Goal: Task Accomplishment & Management: Use online tool/utility

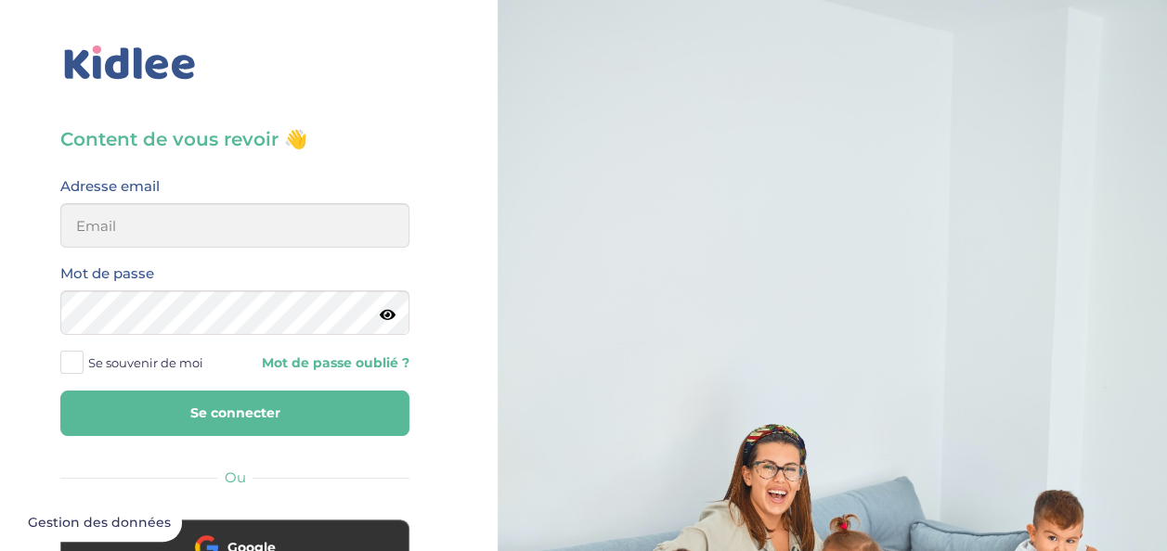
click at [435, 324] on div "Content de vous revoir 👋 Avant de poursuivre veuillez vérifier que tous les cha…" at bounding box center [235, 443] width 498 height 887
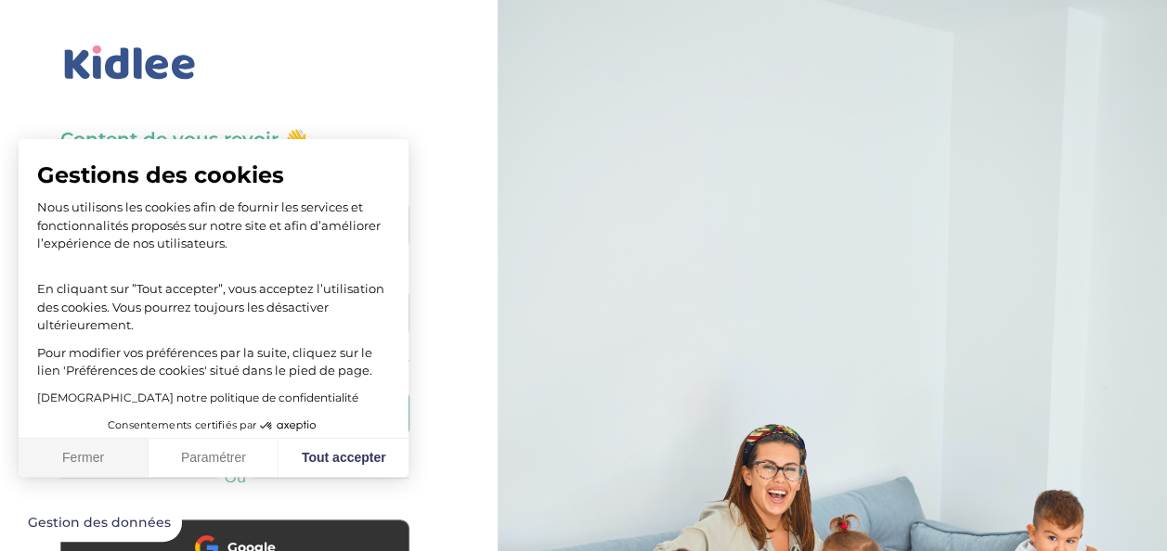
click at [106, 453] on button "Fermer" at bounding box center [84, 458] width 130 height 39
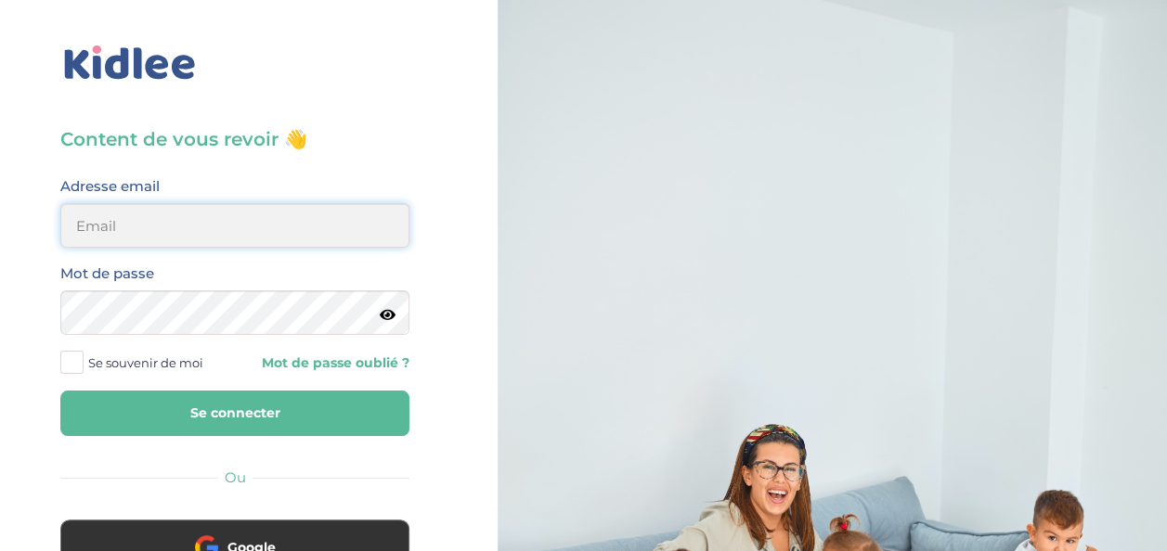
click at [219, 229] on input "email" at bounding box center [234, 225] width 349 height 45
type input "mohagahlouz@gmail.com"
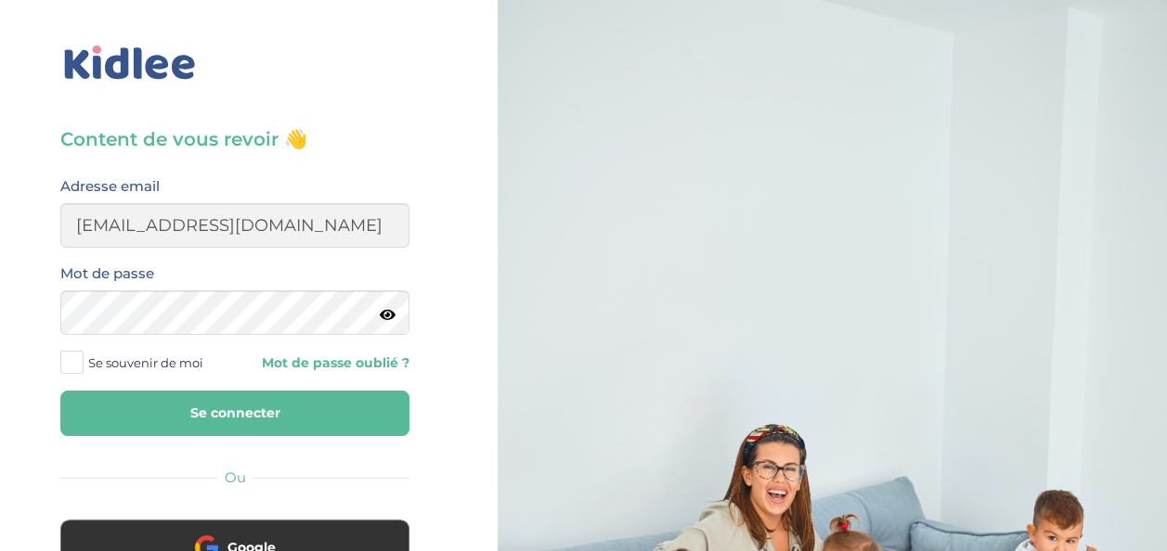
click at [78, 361] on span at bounding box center [71, 362] width 23 height 23
click at [0, 0] on input "Se souvenir de moi" at bounding box center [0, 0] width 0 height 0
click at [175, 410] on button "Se connecter" at bounding box center [234, 413] width 349 height 45
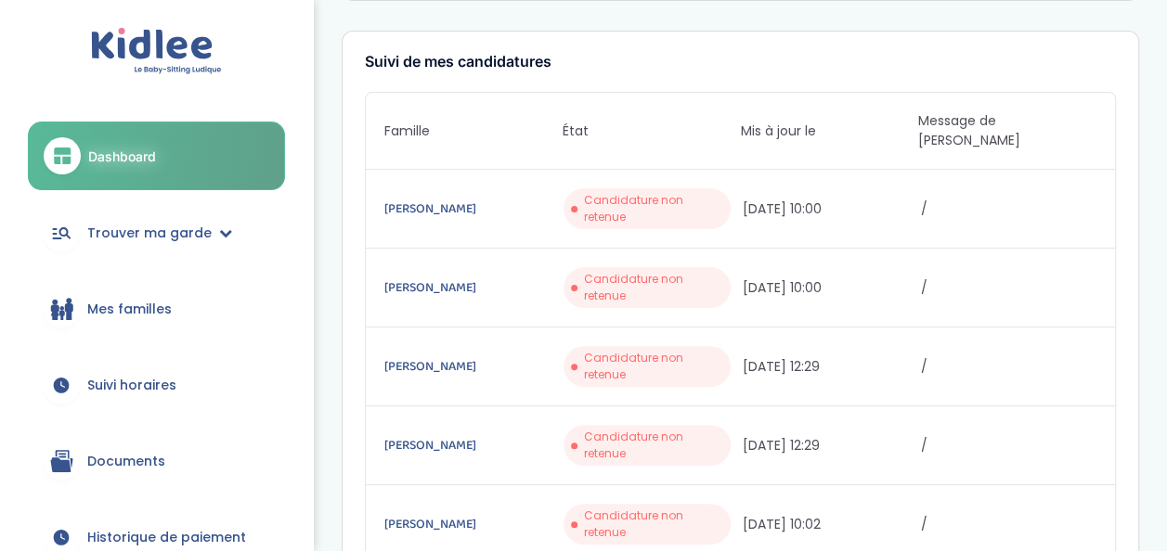
scroll to position [101, 0]
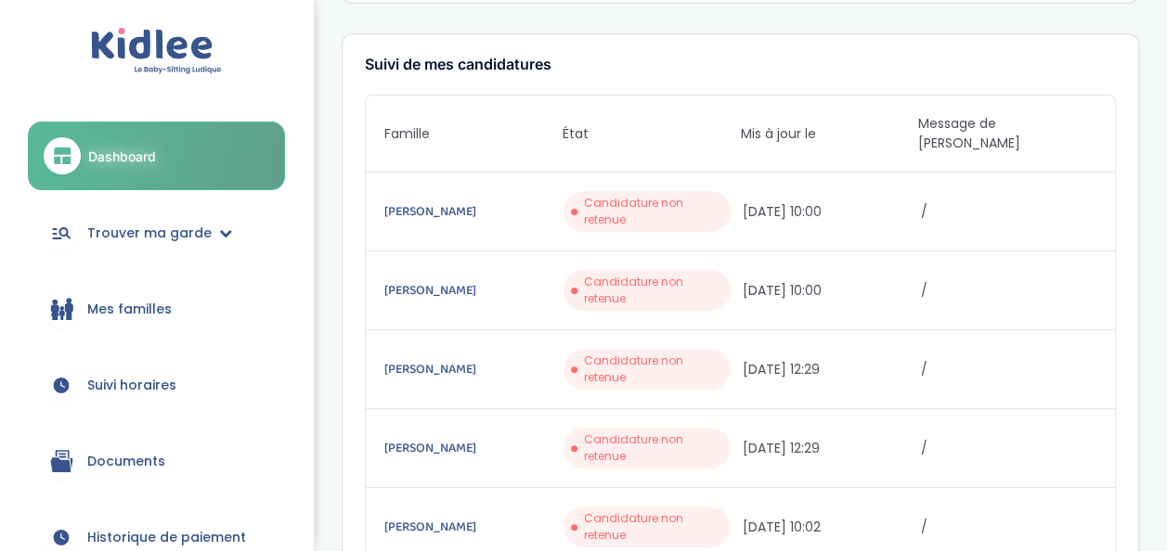
click at [145, 306] on span "Mes familles" at bounding box center [129, 309] width 84 height 19
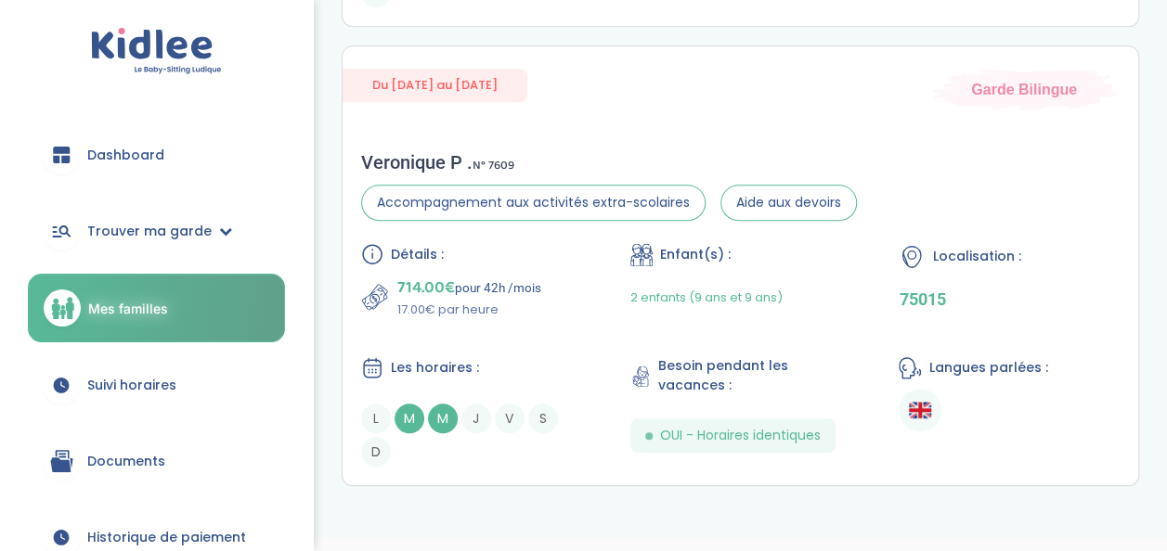
scroll to position [516, 0]
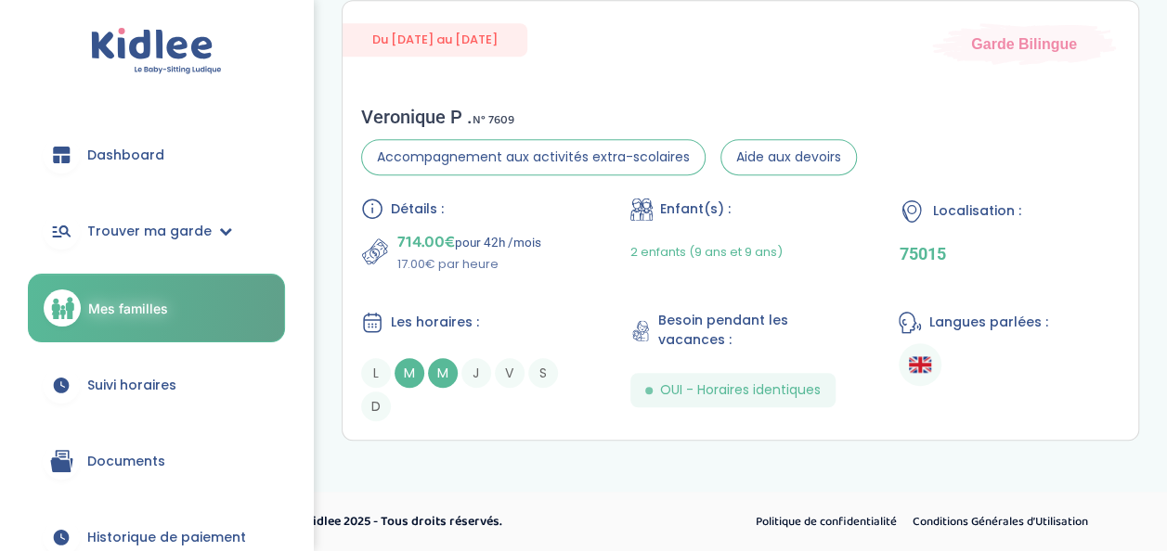
click at [167, 383] on span "Suivi horaires" at bounding box center [131, 385] width 89 height 19
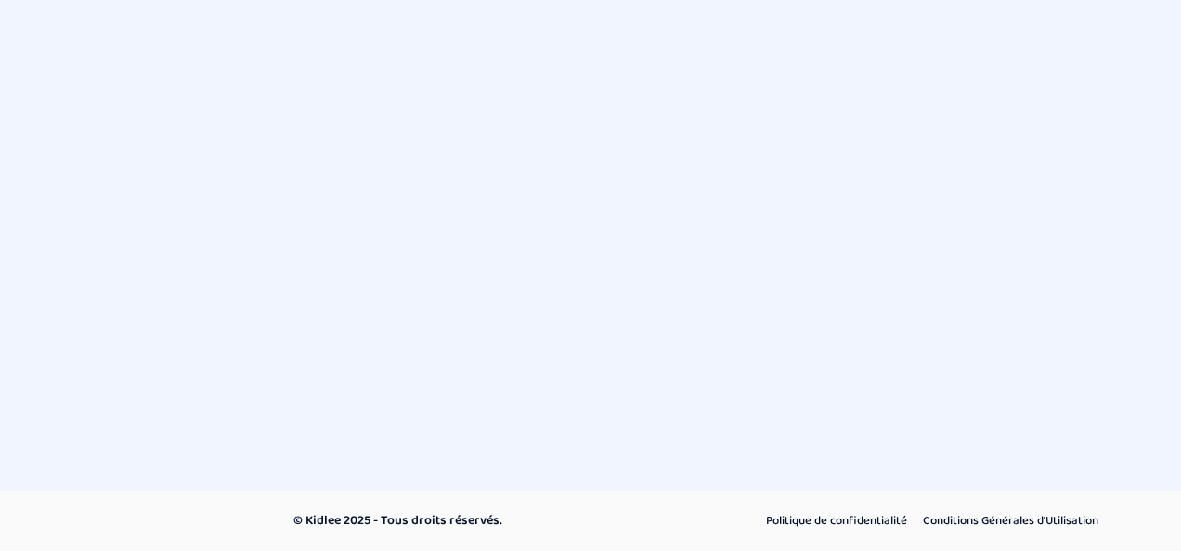
select select "septembre 2025"
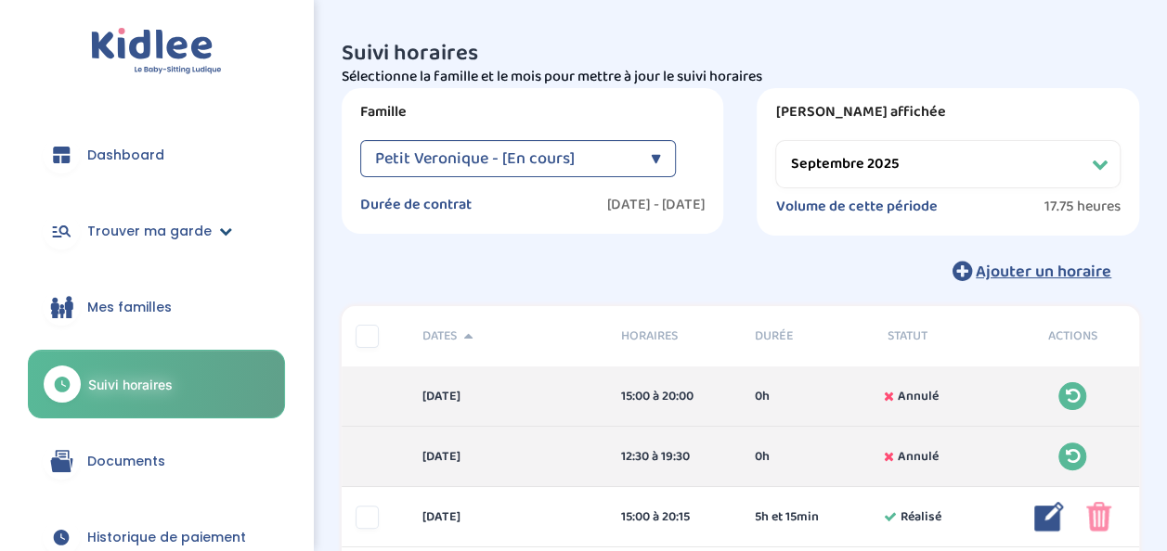
click at [174, 219] on link "Trouver ma garde" at bounding box center [156, 231] width 257 height 67
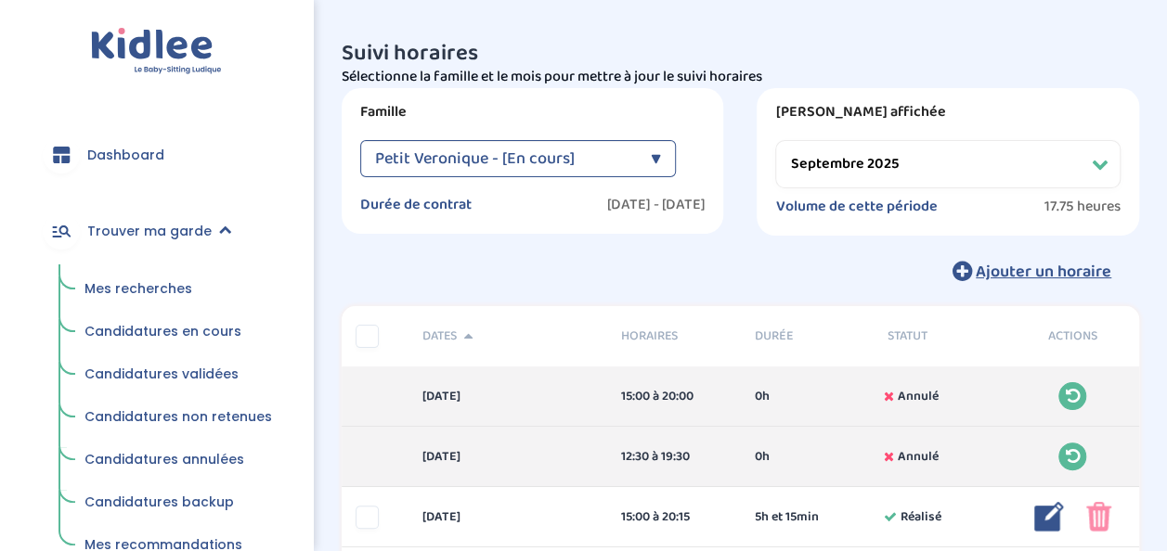
click at [162, 328] on span "Candidatures en cours" at bounding box center [162, 331] width 157 height 19
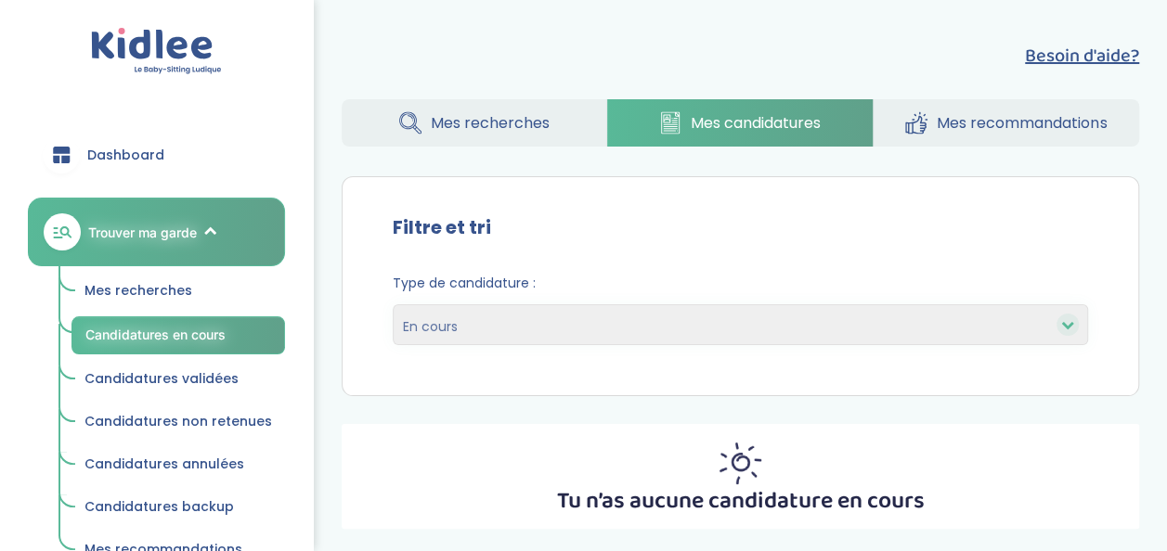
click at [971, 117] on span "Mes recommandations" at bounding box center [1022, 122] width 170 height 23
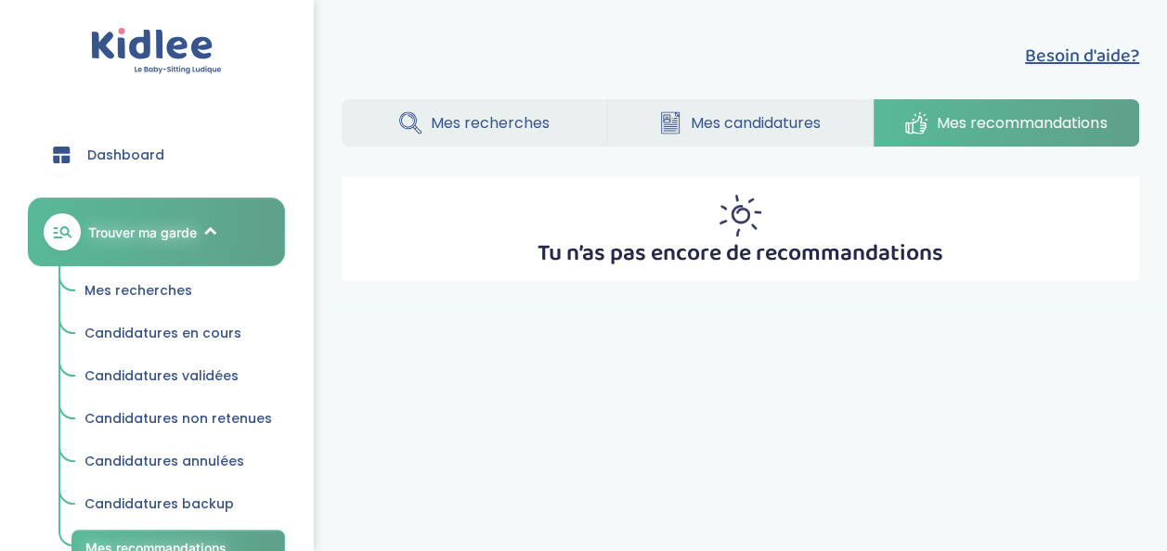
click at [175, 289] on span "Mes recherches" at bounding box center [138, 290] width 108 height 19
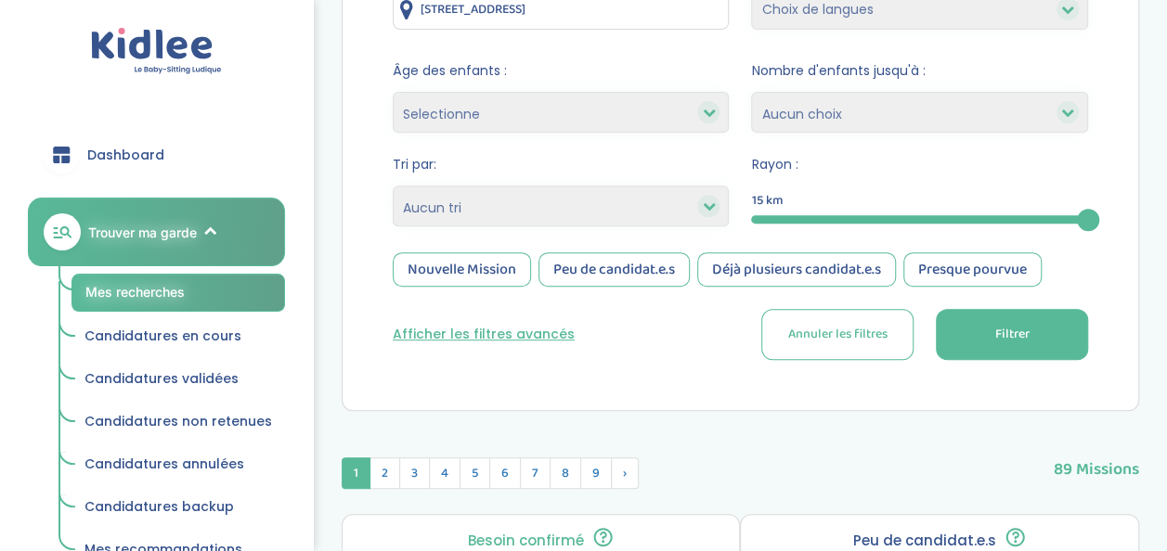
scroll to position [330, 0]
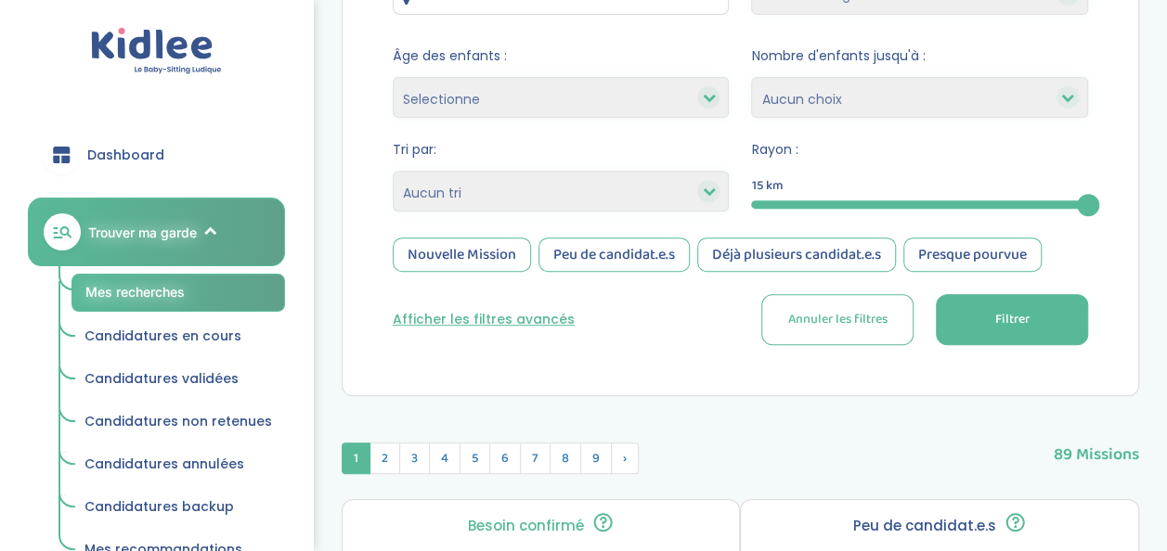
click at [515, 327] on button "Afficher les filtres avancés" at bounding box center [484, 319] width 182 height 19
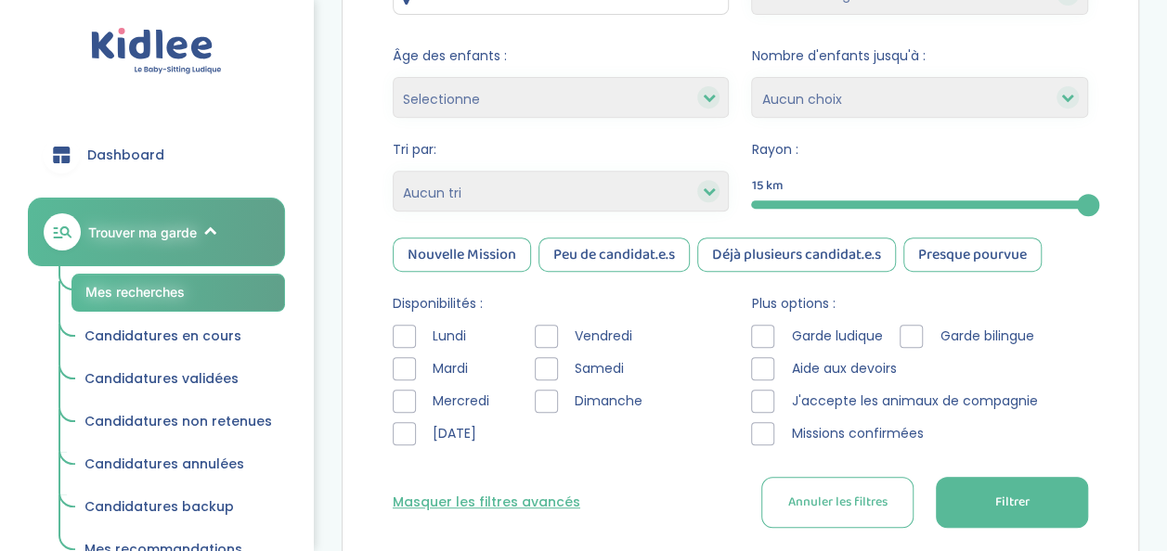
click at [408, 334] on div at bounding box center [404, 336] width 23 height 23
click at [401, 433] on div at bounding box center [404, 433] width 23 height 23
click at [554, 329] on div at bounding box center [546, 336] width 23 height 23
click at [552, 371] on div at bounding box center [546, 368] width 23 height 23
click at [550, 409] on div at bounding box center [546, 401] width 23 height 23
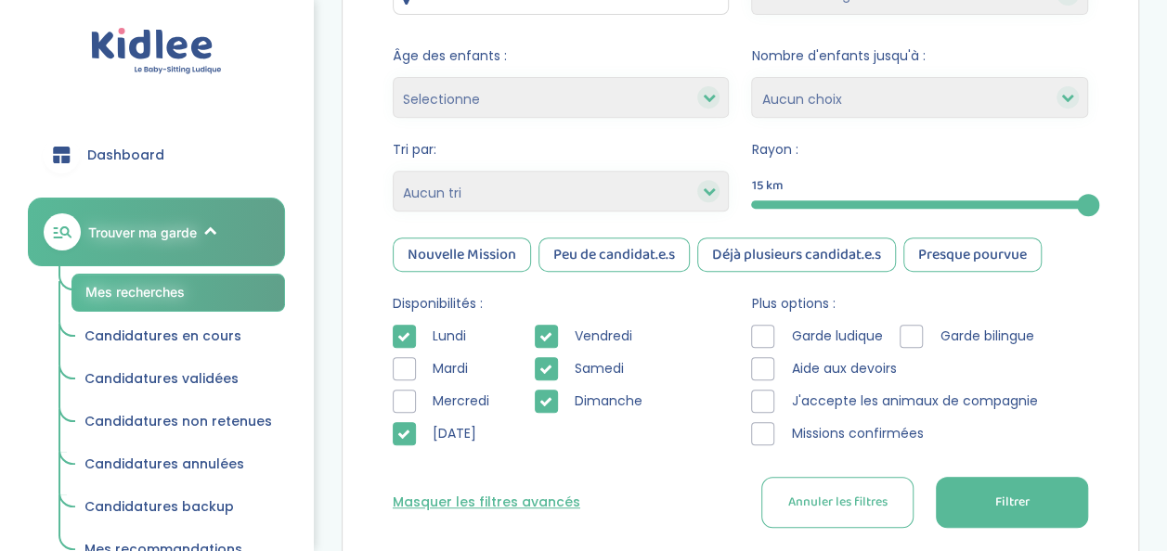
click at [915, 326] on div at bounding box center [910, 336] width 23 height 23
click at [769, 341] on div at bounding box center [762, 336] width 23 height 23
click at [769, 369] on div at bounding box center [762, 368] width 23 height 23
click at [767, 396] on div at bounding box center [762, 401] width 23 height 23
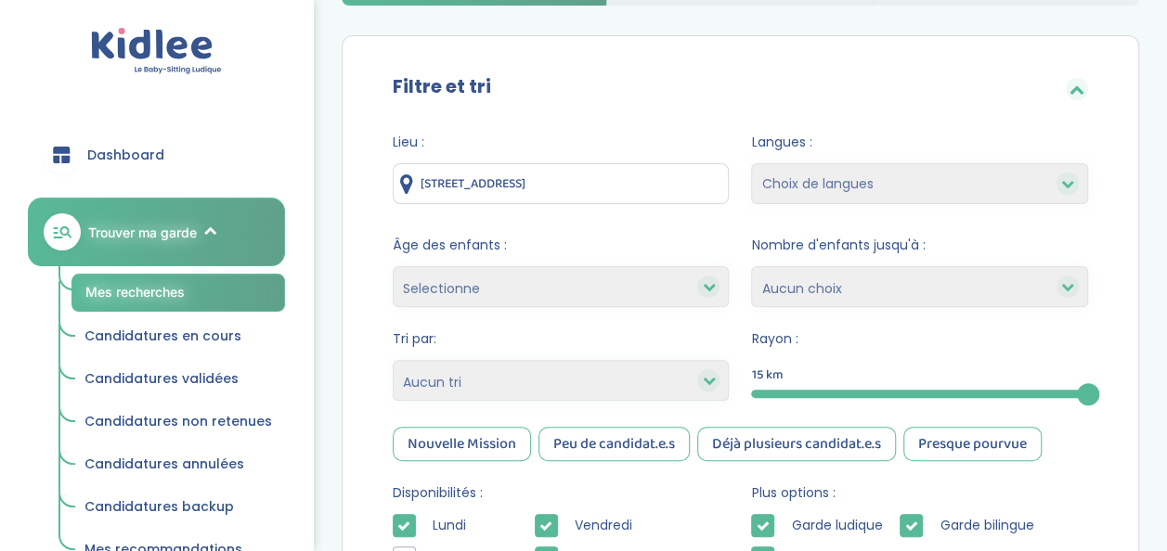
scroll to position [133, 0]
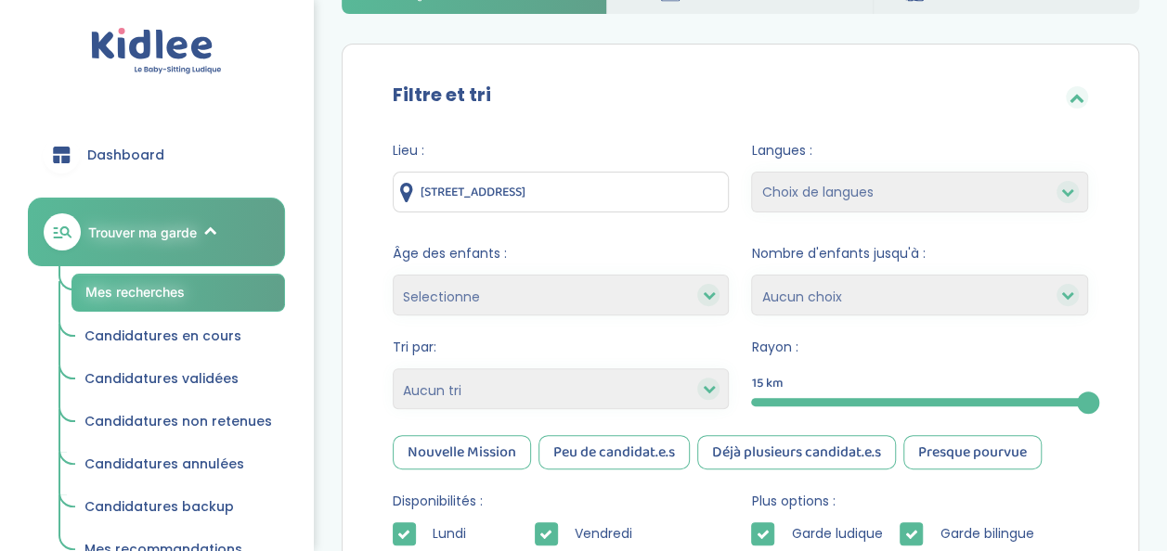
click at [1067, 290] on icon at bounding box center [1067, 295] width 13 height 13
click at [1069, 301] on div at bounding box center [1067, 295] width 22 height 22
click at [1015, 300] on select "1 2 3 4 Aucun choix" at bounding box center [919, 295] width 337 height 41
select select "2"
click at [751, 275] on select "1 2 3 4 Aucun choix" at bounding box center [919, 295] width 337 height 41
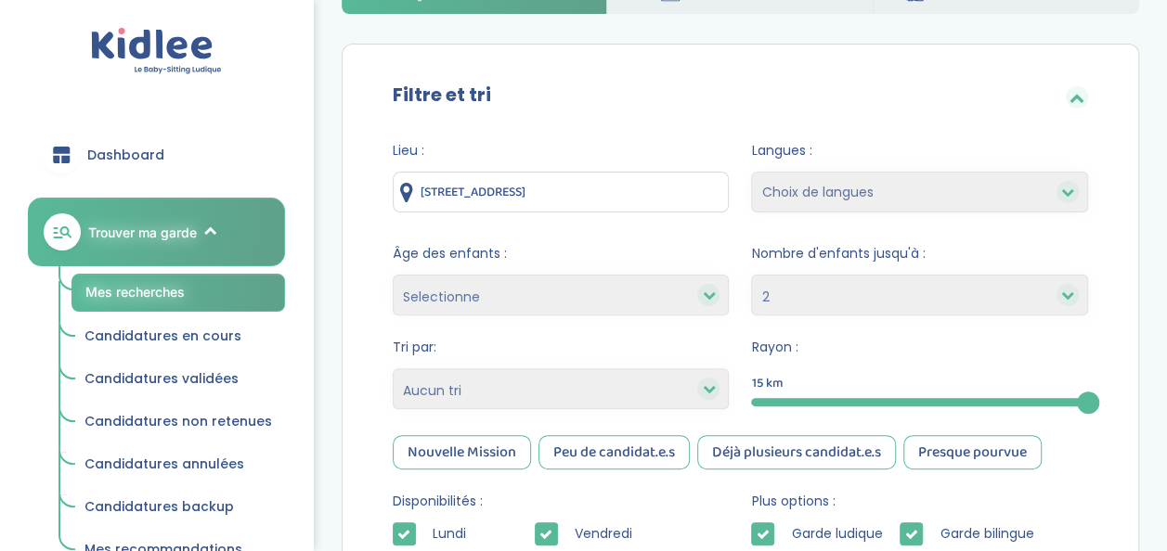
click at [945, 191] on select "Choix de langues Allemand Anglais Arabe Espagnol Italien Français Coréen" at bounding box center [919, 192] width 337 height 41
select select "2"
click at [751, 172] on select "Choix de langues Allemand Anglais Arabe Espagnol Italien Français Coréen" at bounding box center [919, 192] width 337 height 41
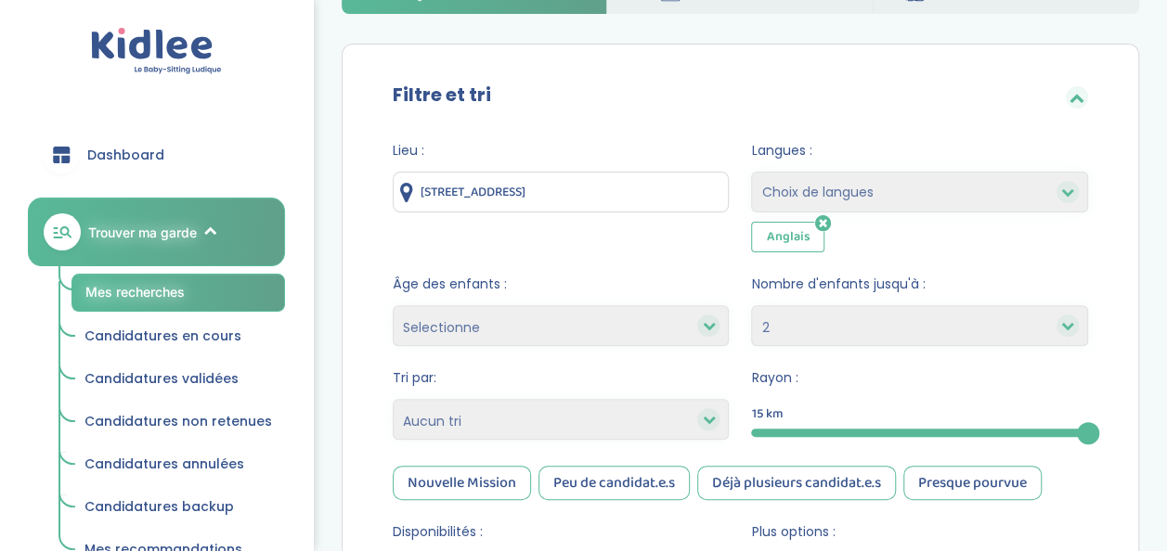
click at [936, 188] on select "Choix de langues Allemand Anglais Arabe Espagnol Italien Français Coréen" at bounding box center [919, 192] width 337 height 41
select select "12"
click at [751, 172] on select "Choix de langues Allemand Anglais Arabe Espagnol Italien Français Coréen" at bounding box center [919, 192] width 337 height 41
select select
click at [697, 412] on select "Heures par semaine (croissant) Heures par semaine (décroissant) Date de démarra…" at bounding box center [561, 419] width 337 height 41
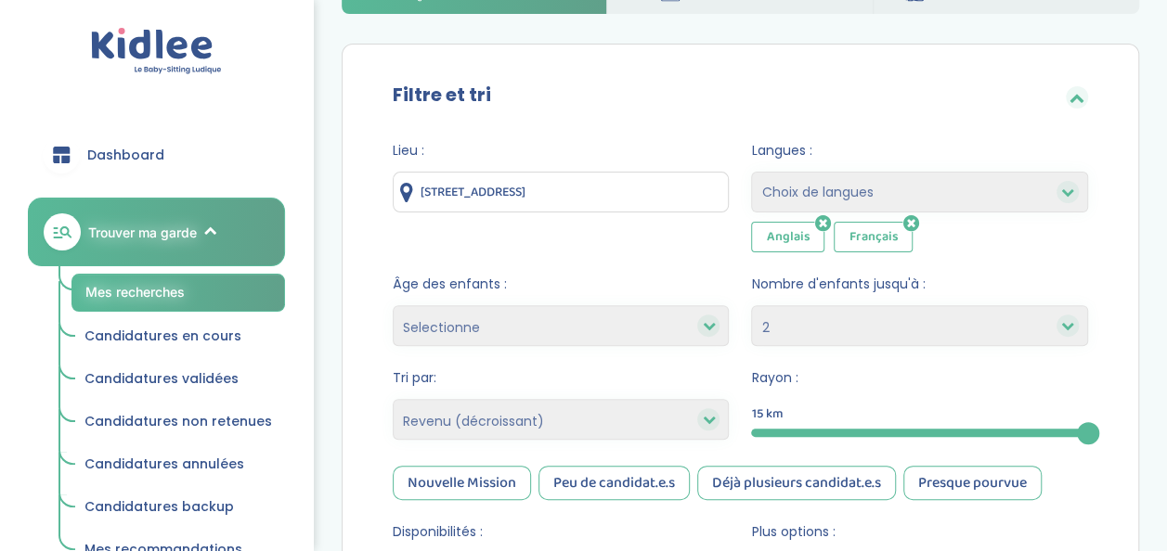
click at [393, 399] on select "Heures par semaine (croissant) Heures par semaine (décroissant) Date de démarra…" at bounding box center [561, 419] width 337 height 41
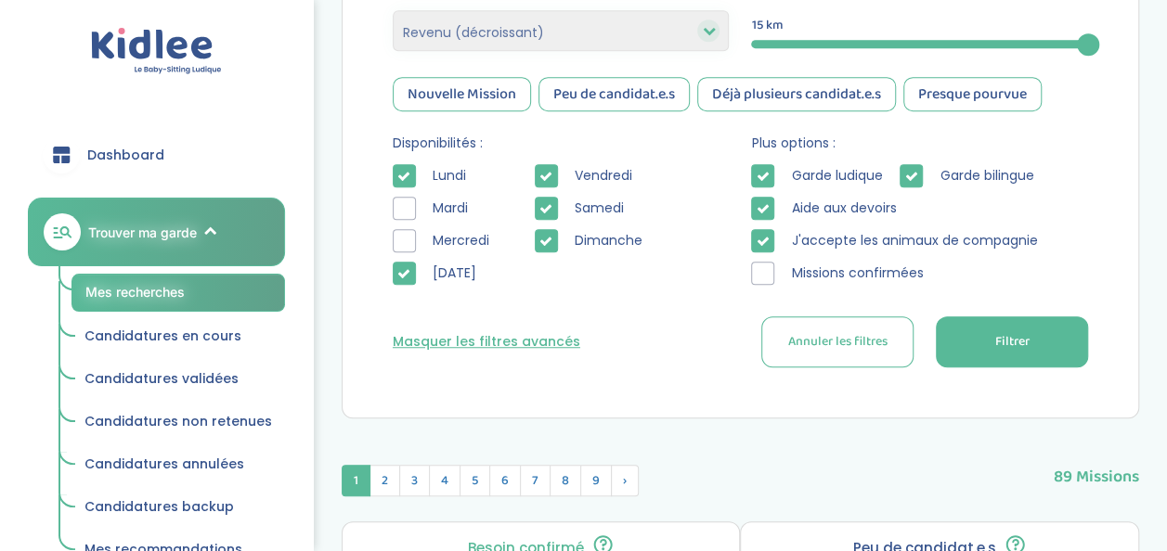
scroll to position [609, 0]
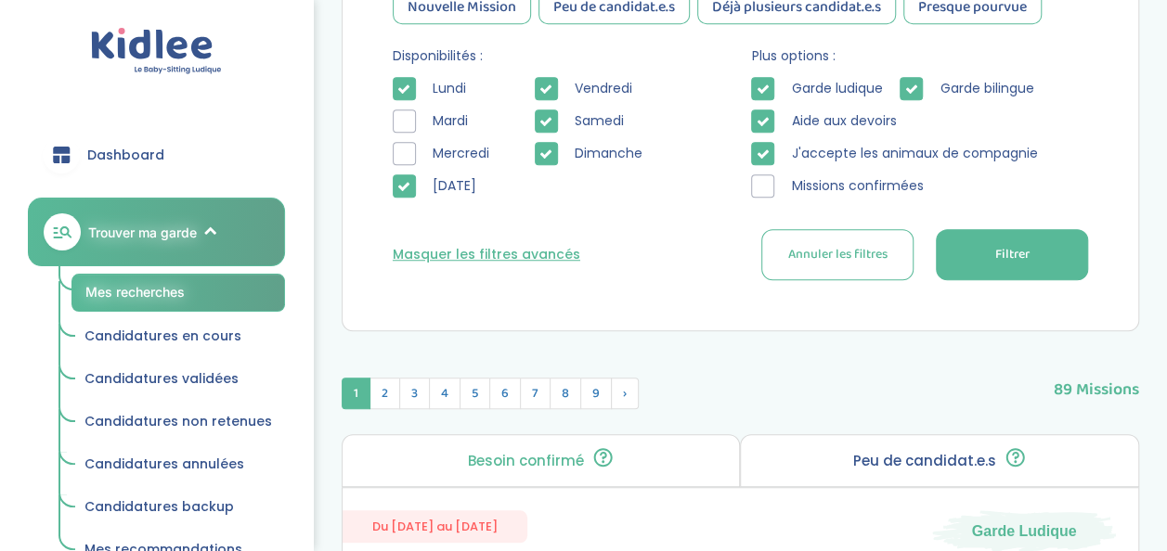
click at [1017, 247] on span "Filtrer" at bounding box center [1011, 254] width 34 height 19
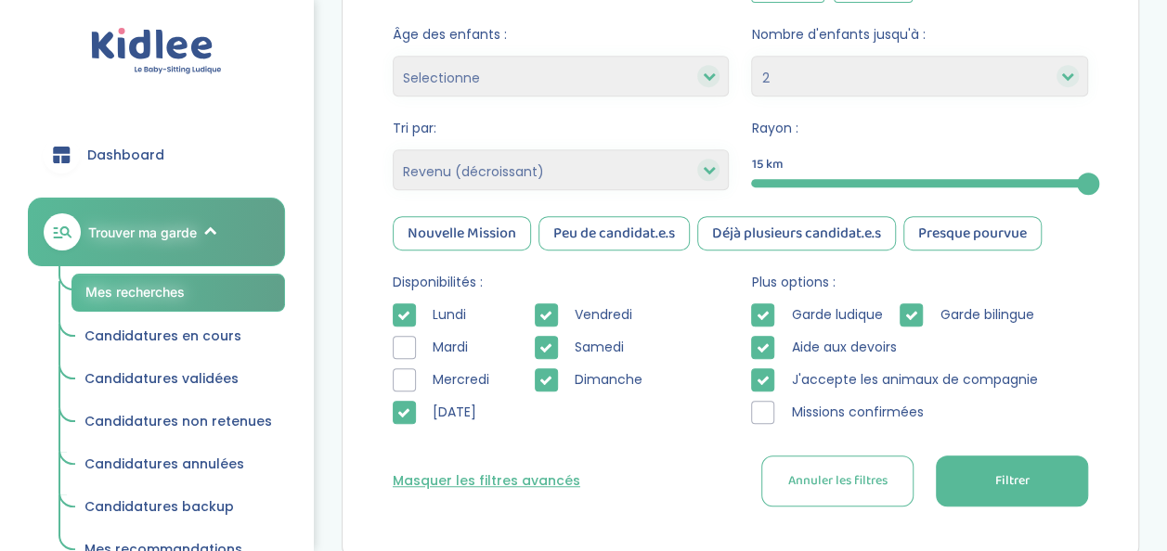
scroll to position [376, 0]
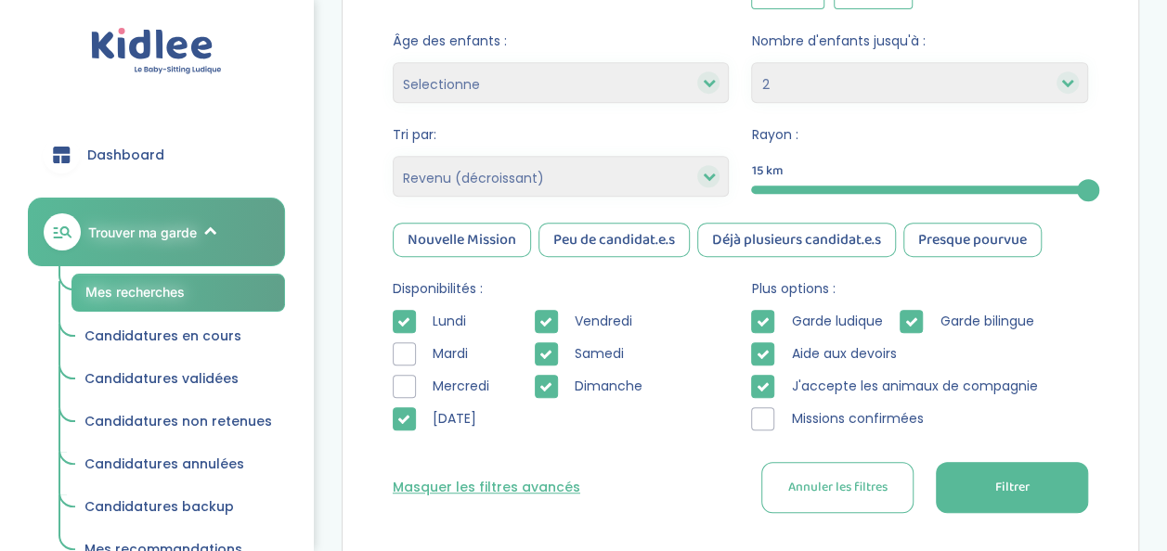
click at [714, 175] on icon at bounding box center [708, 176] width 13 height 13
click at [704, 172] on icon at bounding box center [708, 176] width 13 height 13
click at [644, 162] on select "Heures par semaine (croissant) Heures par semaine (décroissant) Date de démarra…" at bounding box center [561, 176] width 337 height 41
select select "hours_asc"
click at [393, 156] on select "Heures par semaine (croissant) Heures par semaine (décroissant) Date de démarra…" at bounding box center [561, 176] width 337 height 41
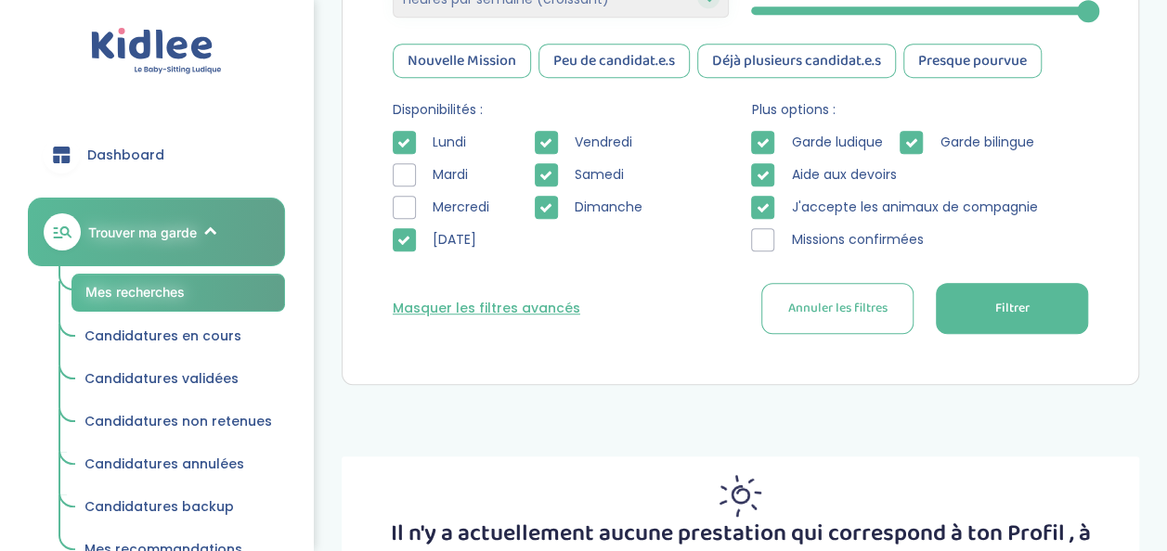
scroll to position [548, 0]
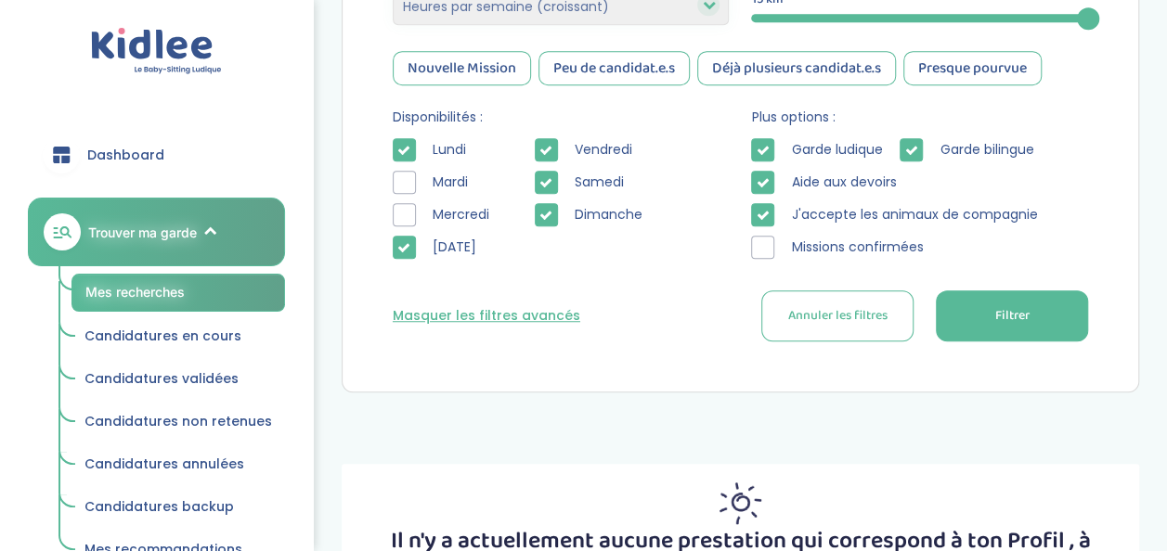
click at [1048, 309] on button "Filtrer" at bounding box center [1012, 316] width 152 height 51
click at [453, 307] on button "Masquer les filtres avancés" at bounding box center [487, 315] width 188 height 19
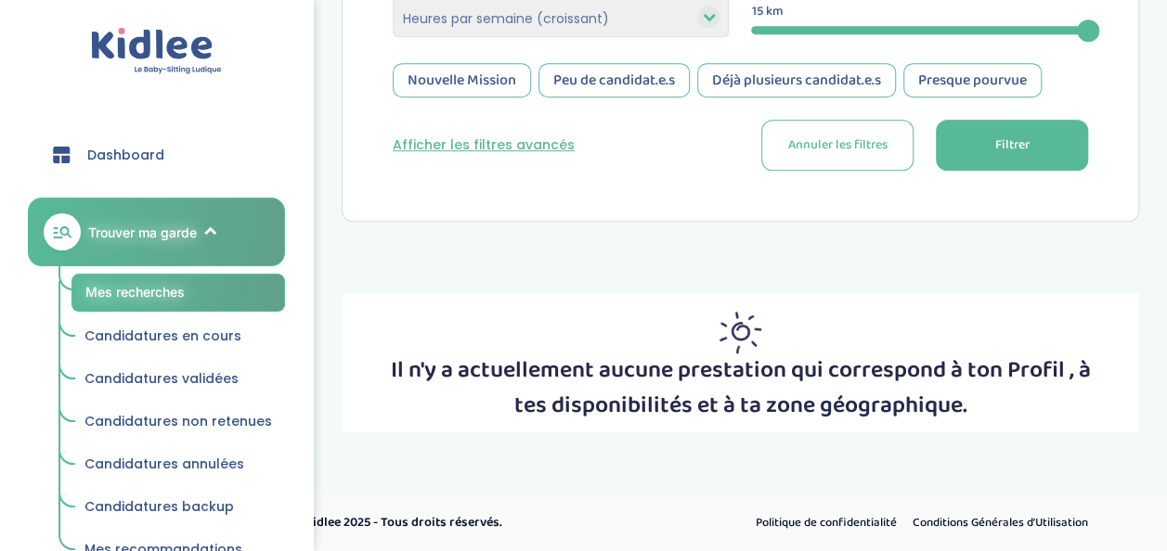
click at [1065, 151] on button "Filtrer" at bounding box center [1012, 145] width 152 height 51
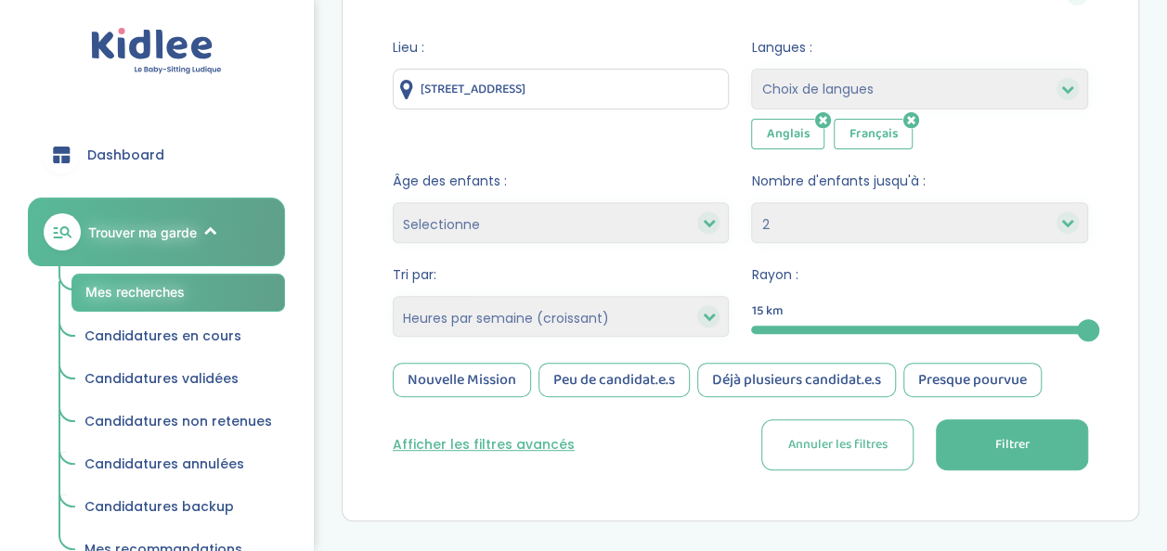
scroll to position [230, 0]
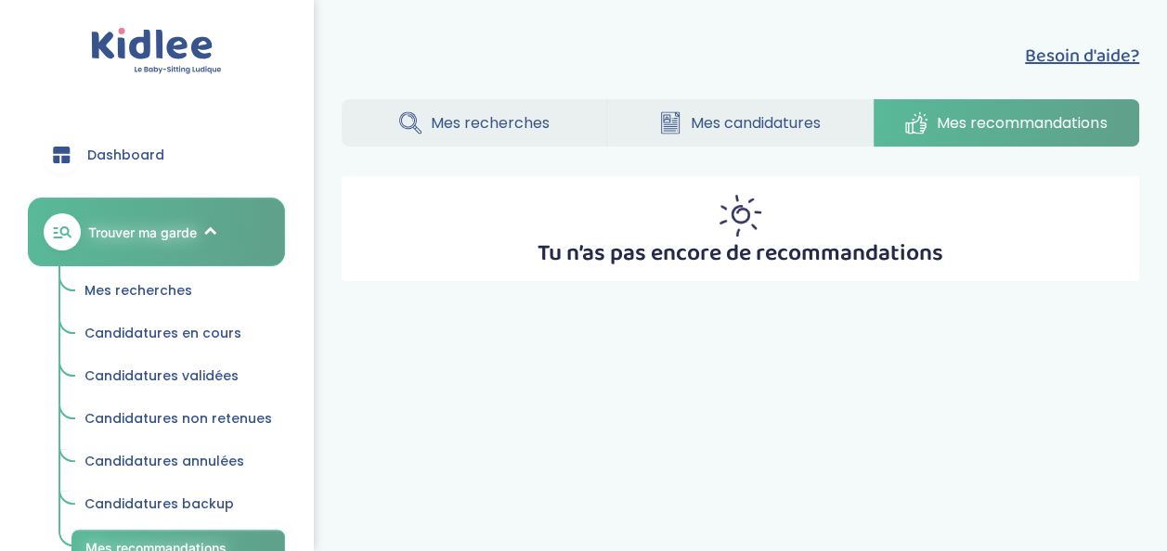
click at [159, 296] on span "Mes recherches" at bounding box center [138, 290] width 108 height 19
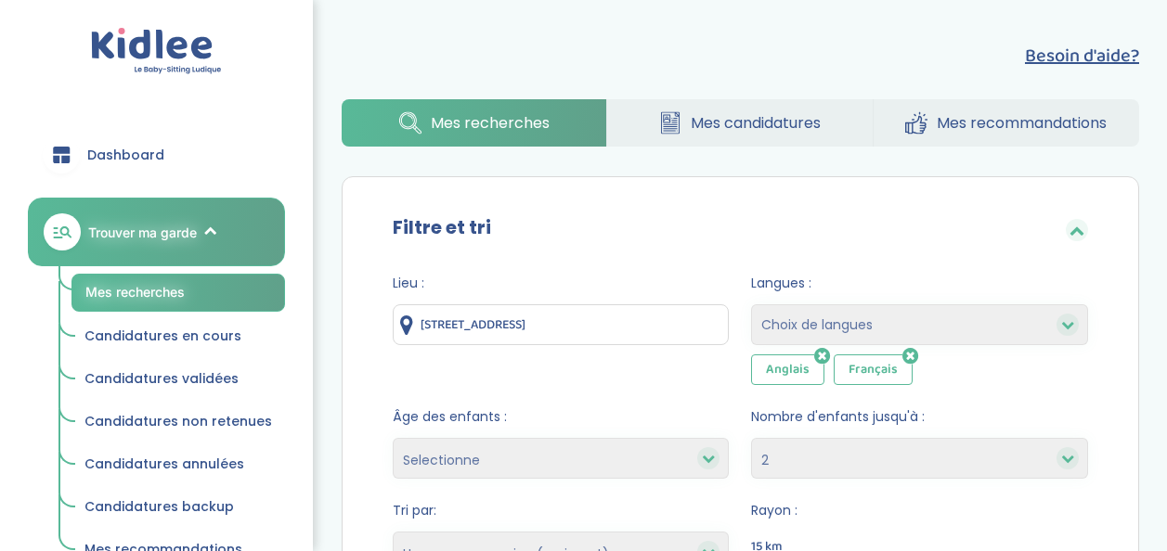
select select "2"
select select "hours_asc"
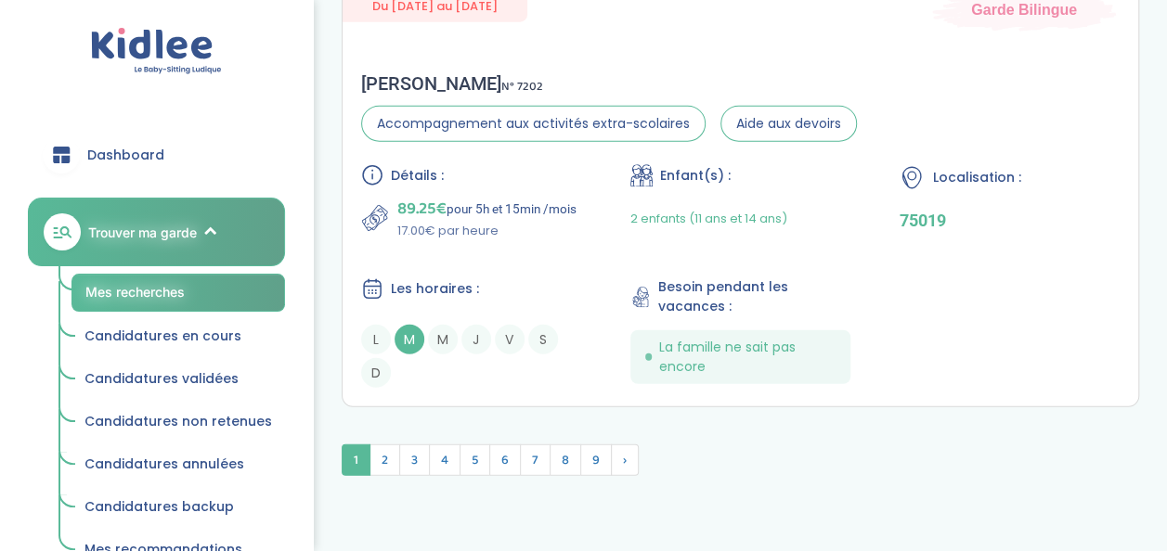
scroll to position [5762, 0]
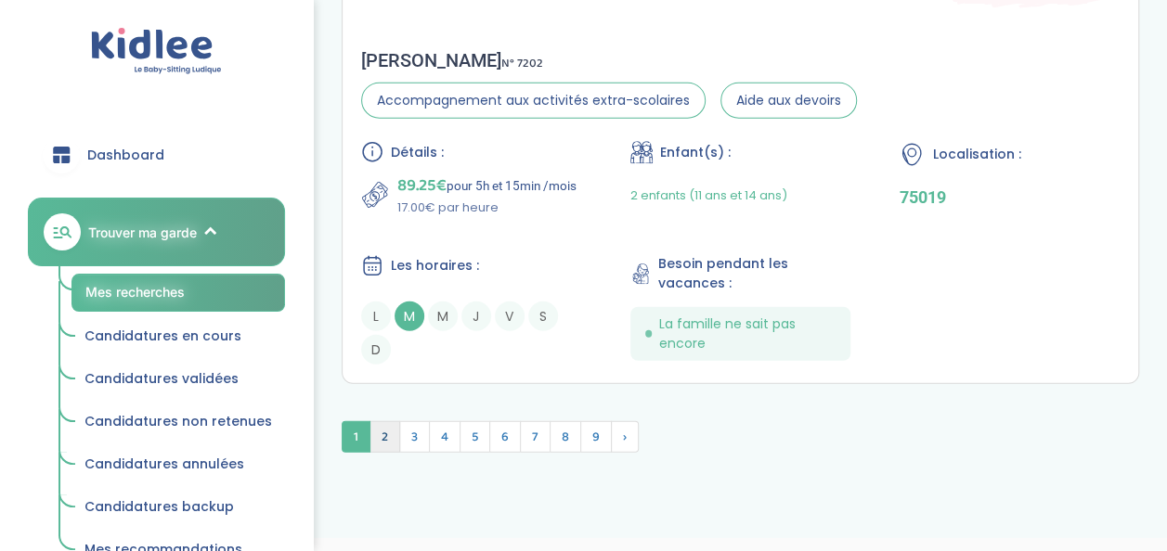
click at [385, 421] on span "2" at bounding box center [384, 437] width 31 height 32
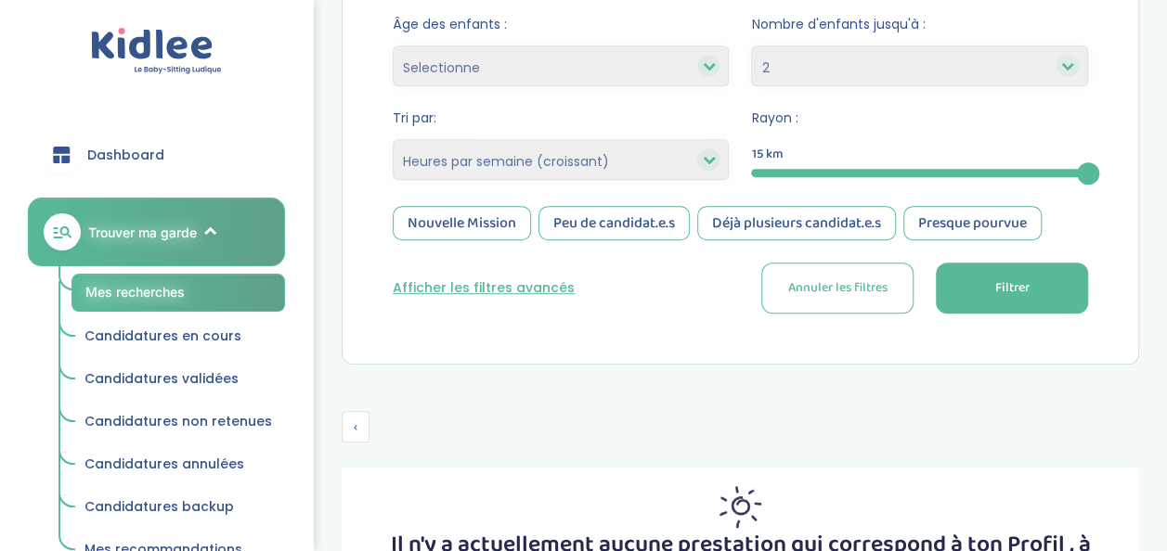
scroll to position [388, 0]
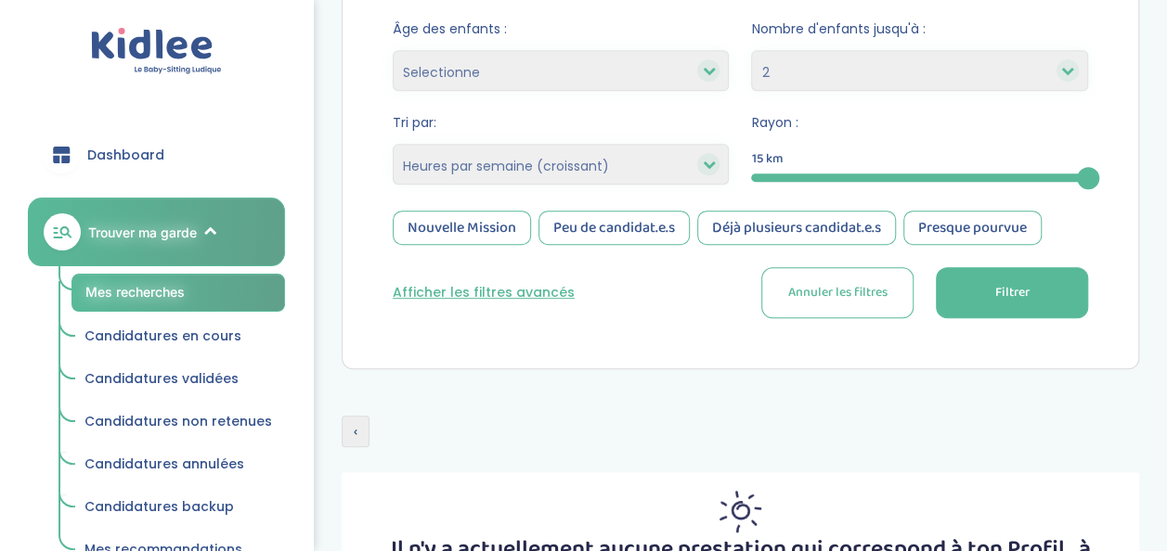
click at [348, 427] on span "‹" at bounding box center [356, 432] width 28 height 32
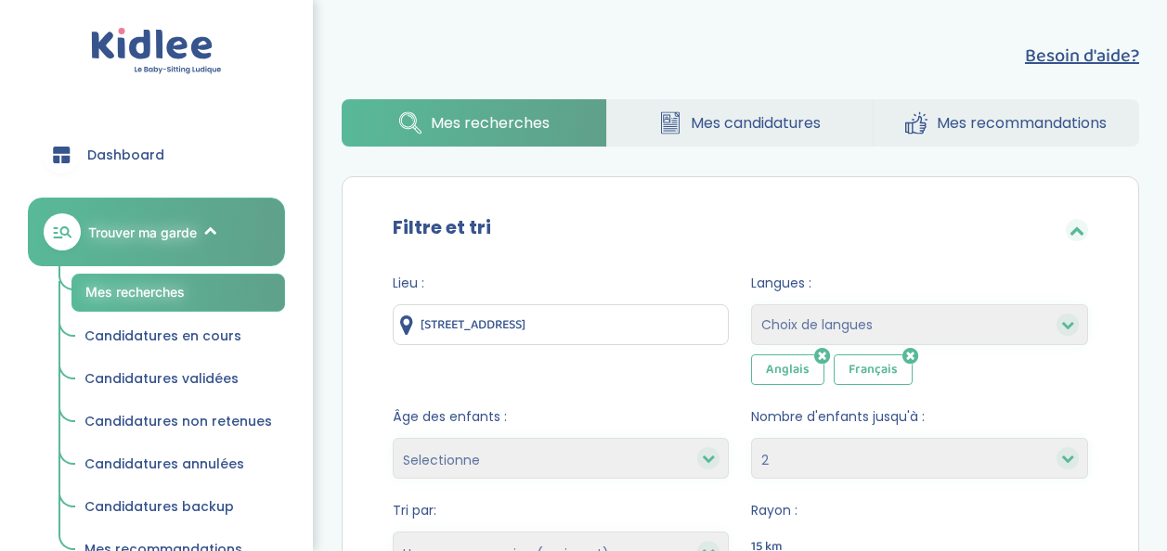
select select "2"
select select "hours_asc"
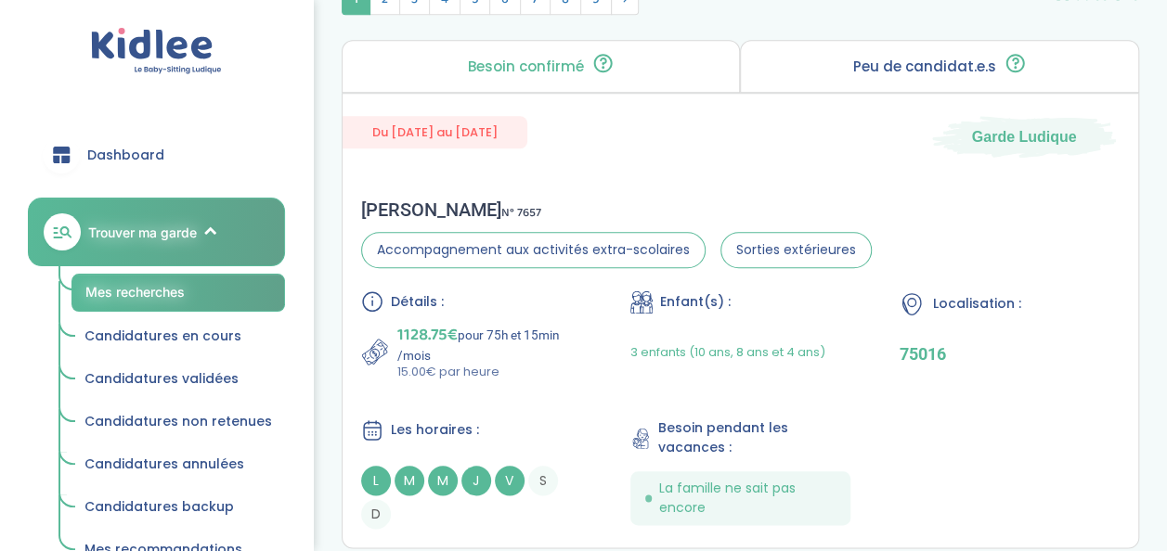
scroll to position [635, 0]
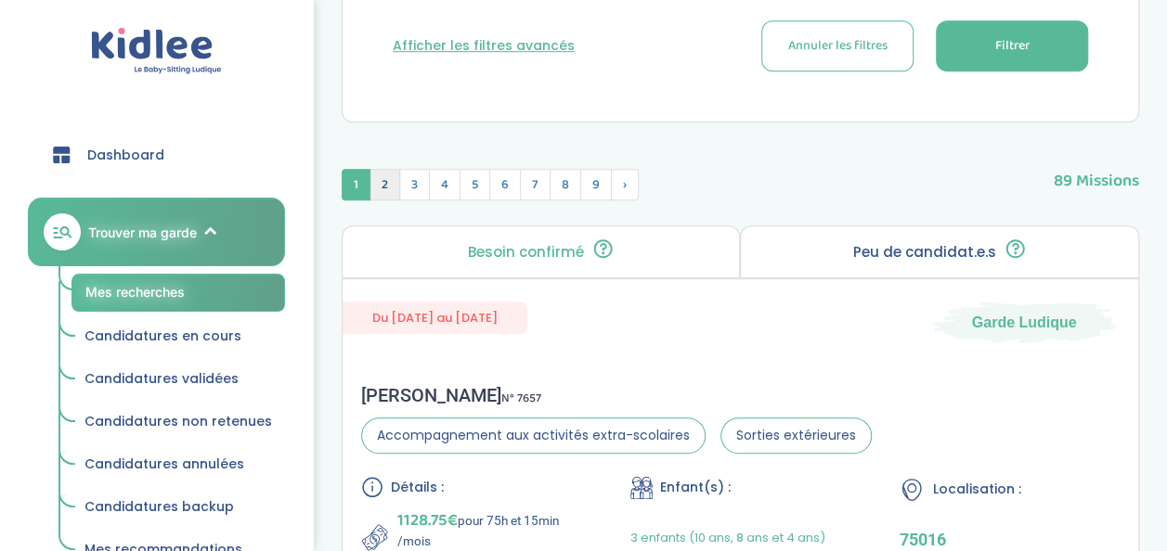
click at [386, 182] on span "2" at bounding box center [384, 185] width 31 height 32
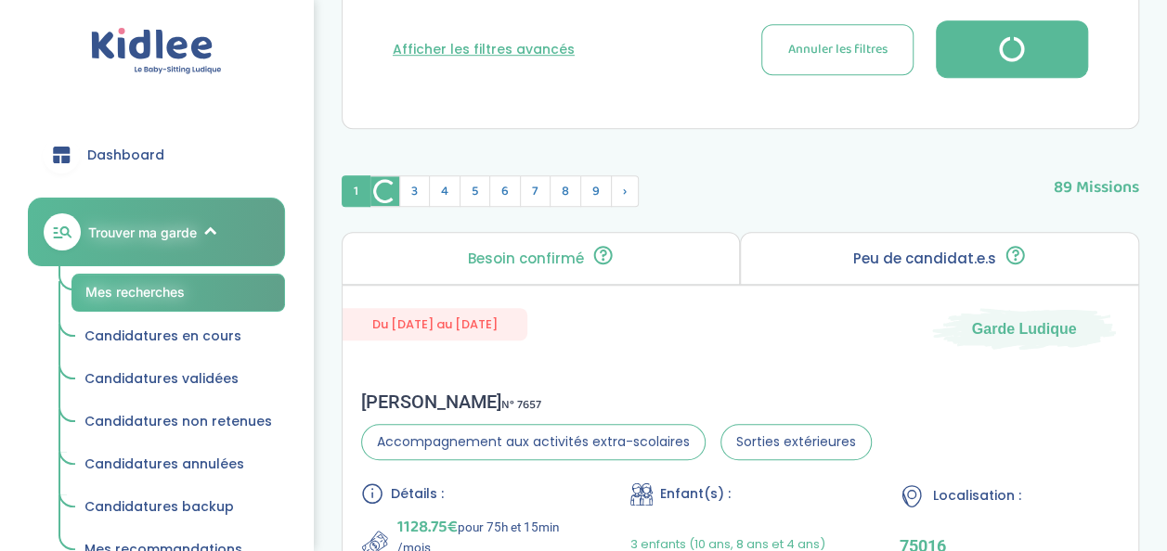
scroll to position [566, 0]
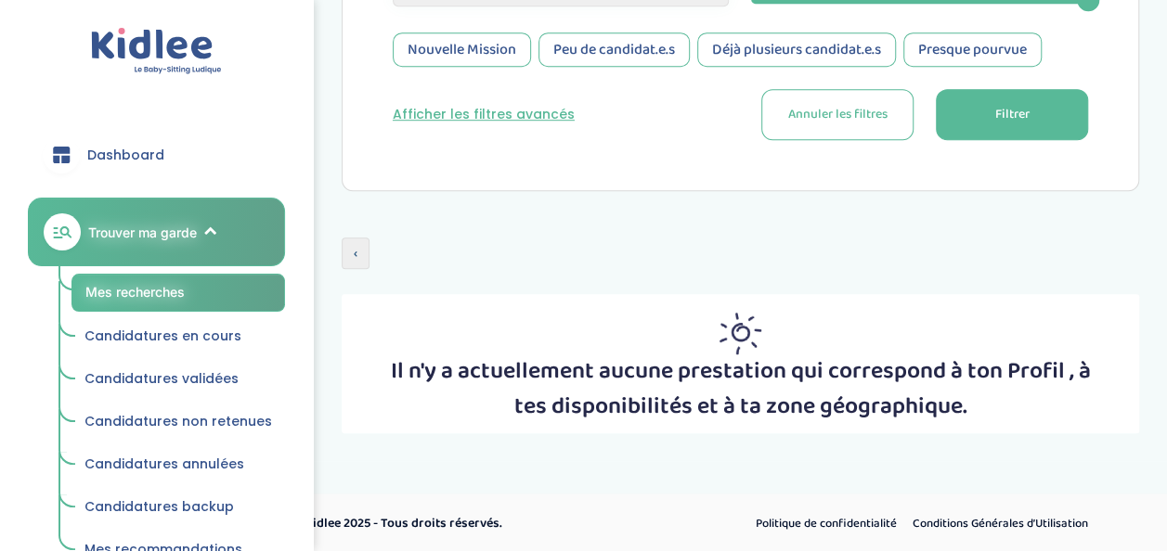
click at [356, 263] on span "‹" at bounding box center [356, 254] width 28 height 32
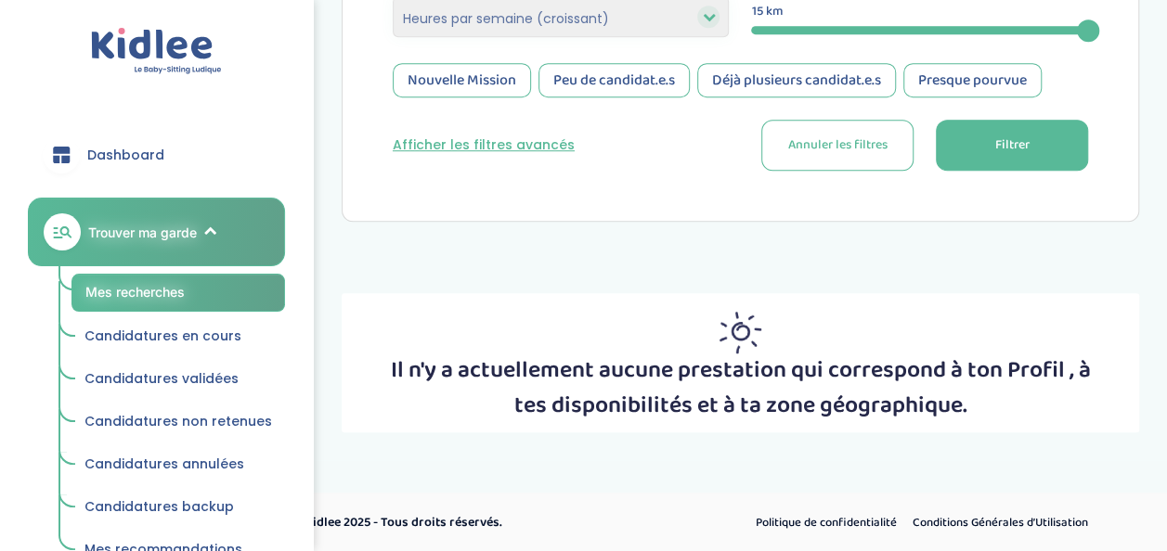
scroll to position [54, 0]
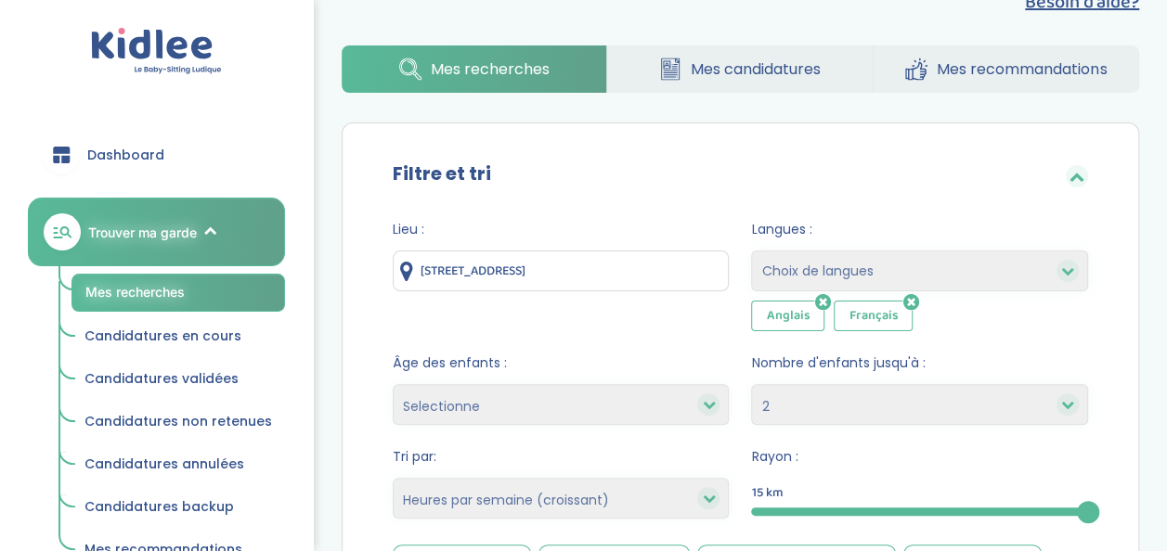
click at [182, 331] on span "Candidatures en cours" at bounding box center [162, 336] width 157 height 19
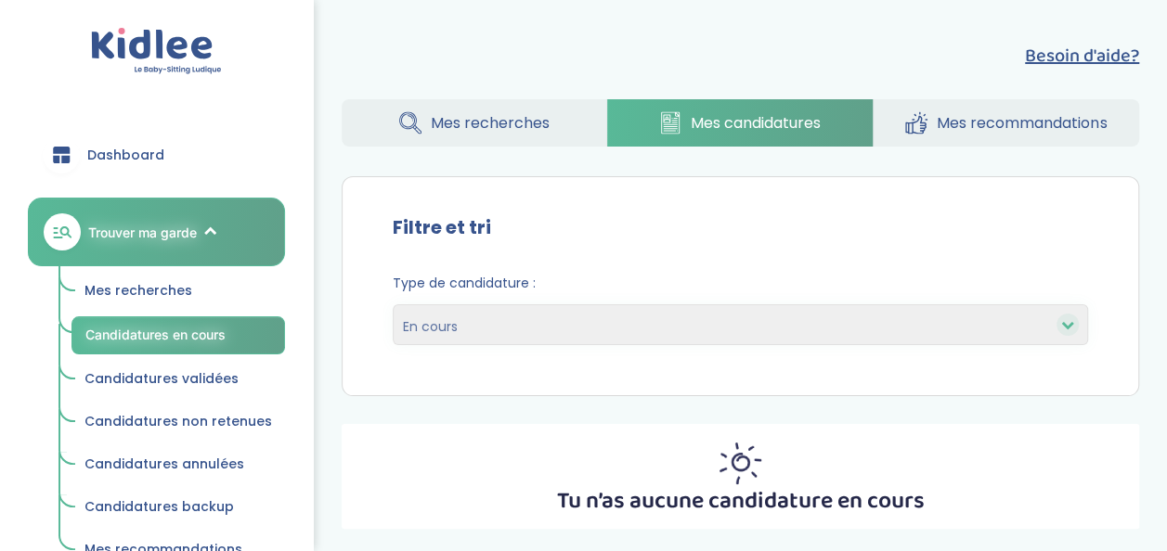
click at [169, 283] on span "Mes recherches" at bounding box center [138, 290] width 108 height 19
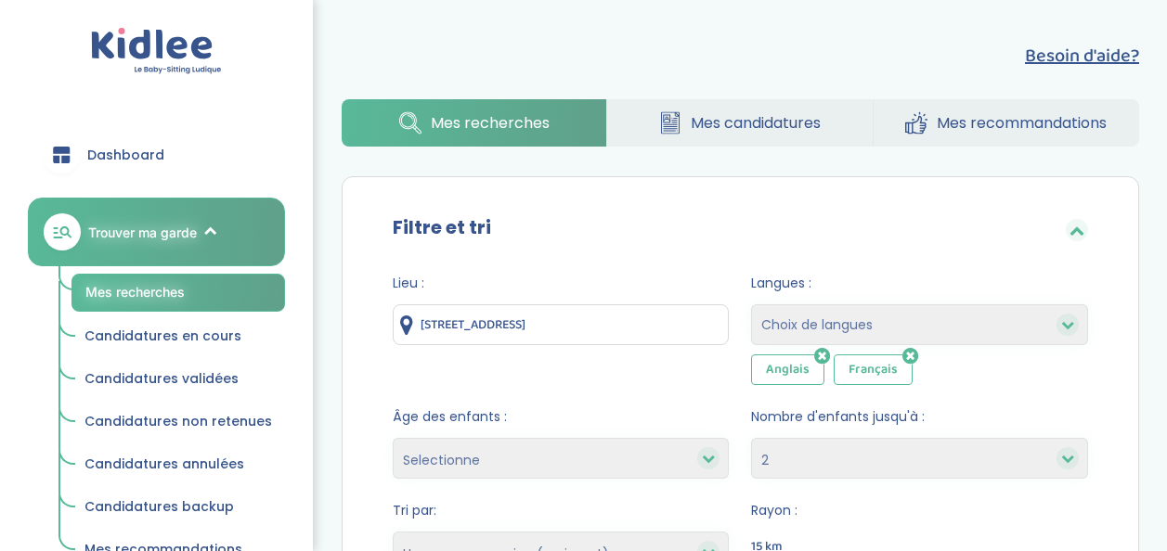
select select "2"
select select "hours_asc"
click at [1030, 123] on span "Mes recommandations" at bounding box center [1022, 122] width 170 height 23
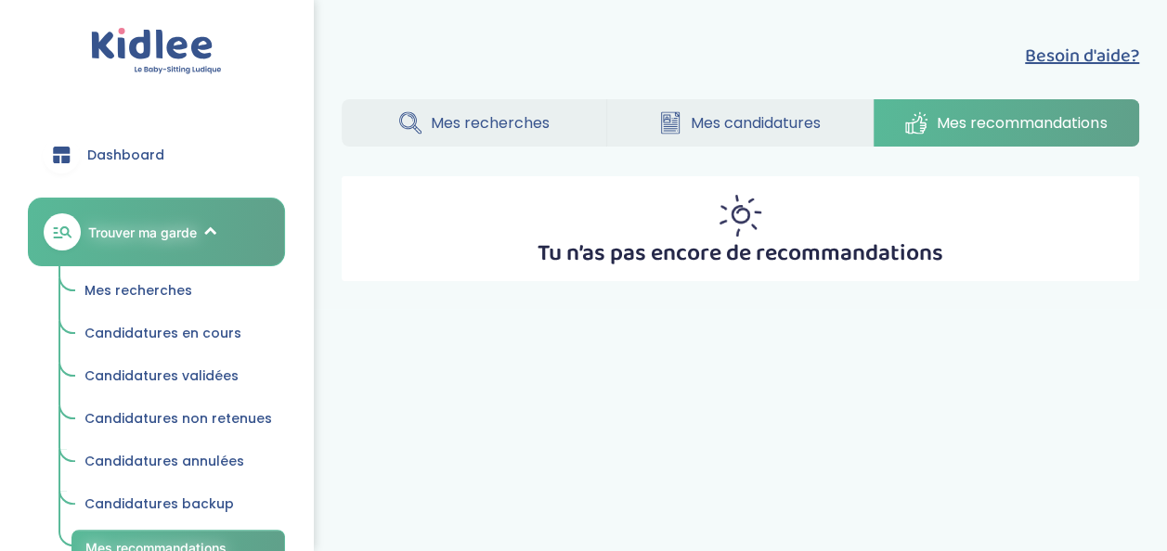
click at [803, 111] on link "Mes candidatures" at bounding box center [739, 122] width 265 height 47
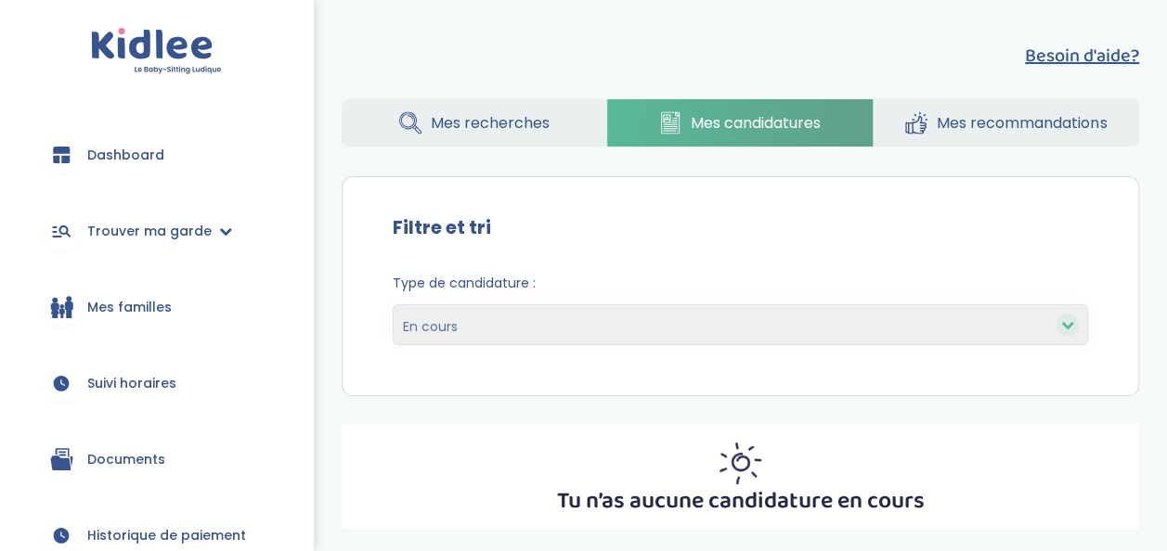
click at [526, 118] on span "Mes recherches" at bounding box center [490, 122] width 119 height 23
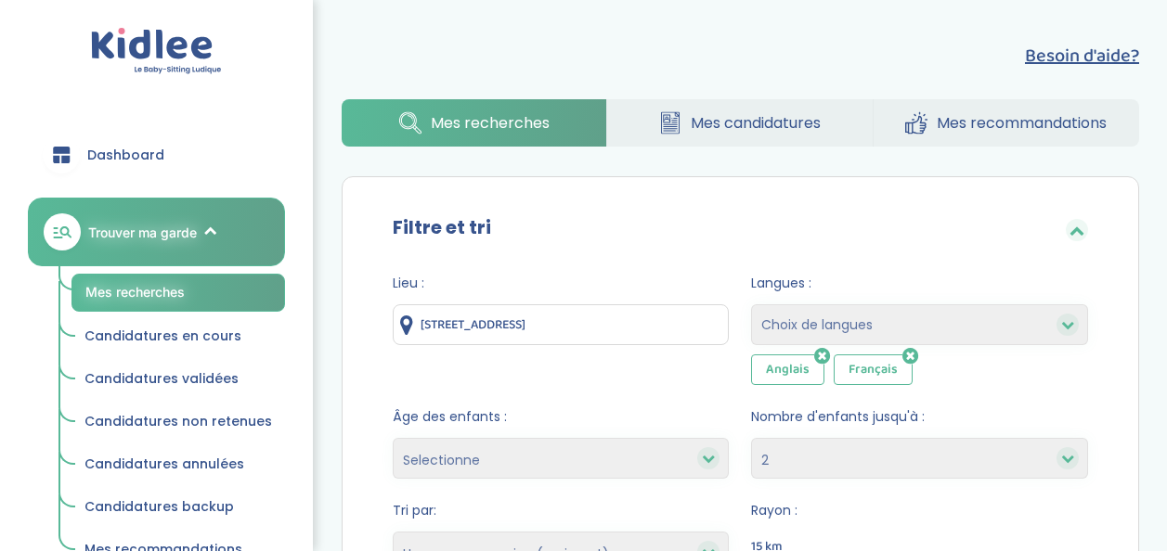
select select "2"
select select "hours_asc"
click at [910, 352] on icon at bounding box center [910, 356] width 16 height 19
click at [823, 353] on icon at bounding box center [822, 356] width 16 height 19
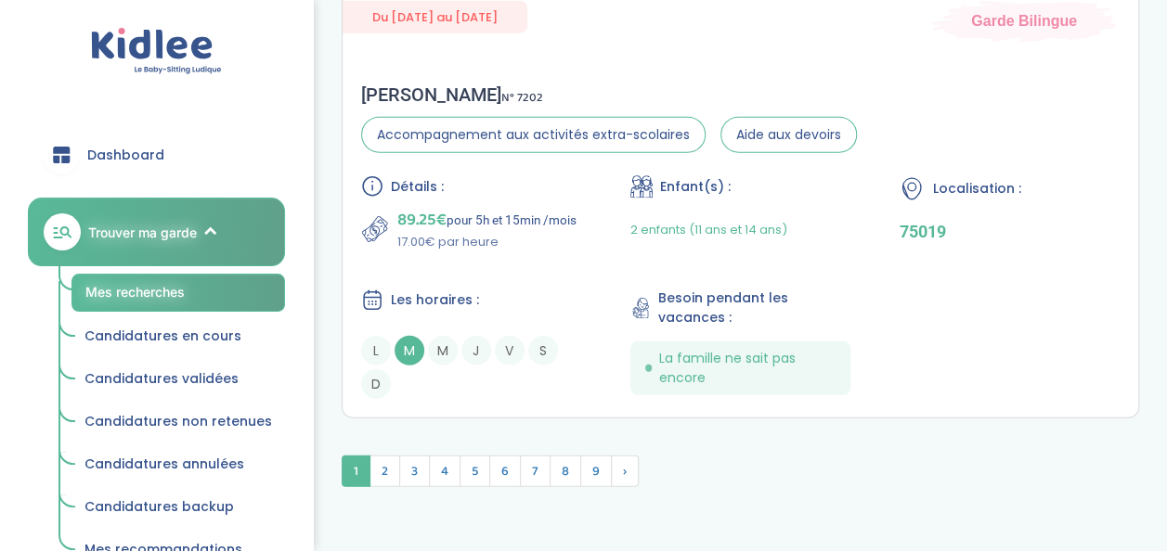
scroll to position [5763, 0]
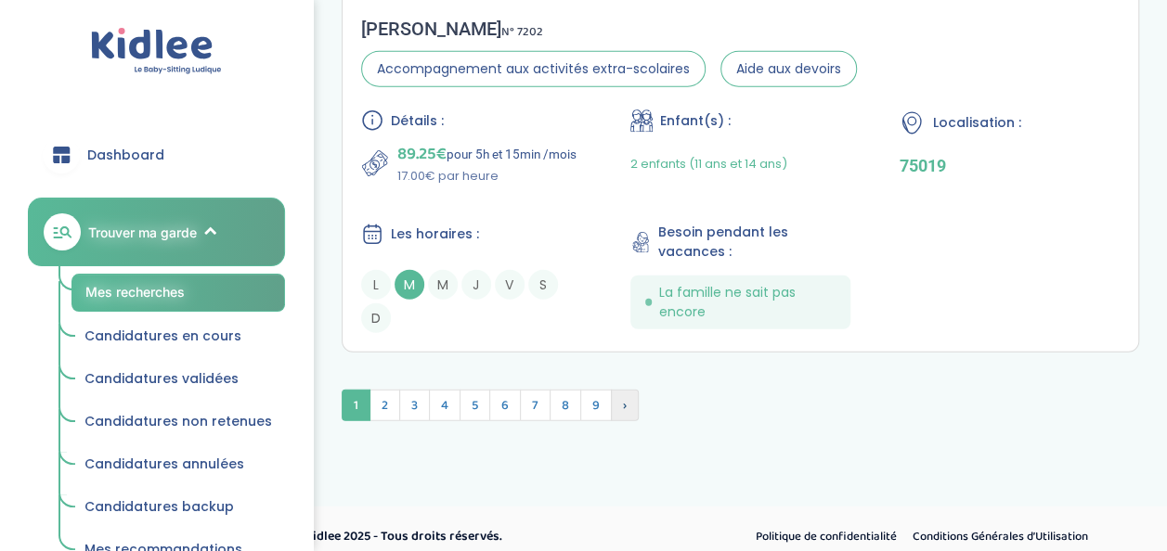
click at [621, 395] on span "›" at bounding box center [625, 406] width 28 height 32
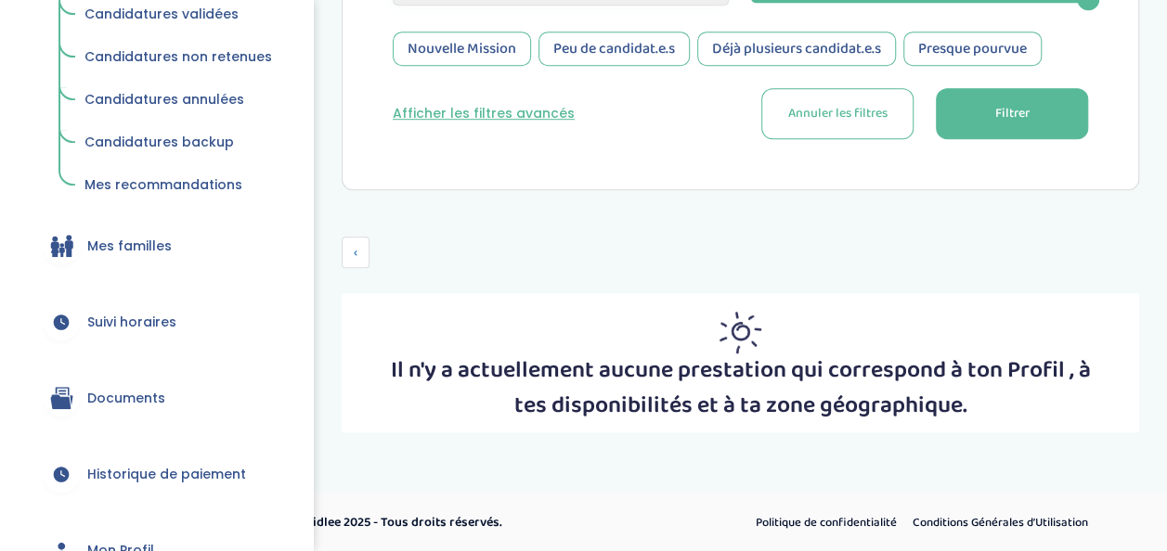
scroll to position [369, 0]
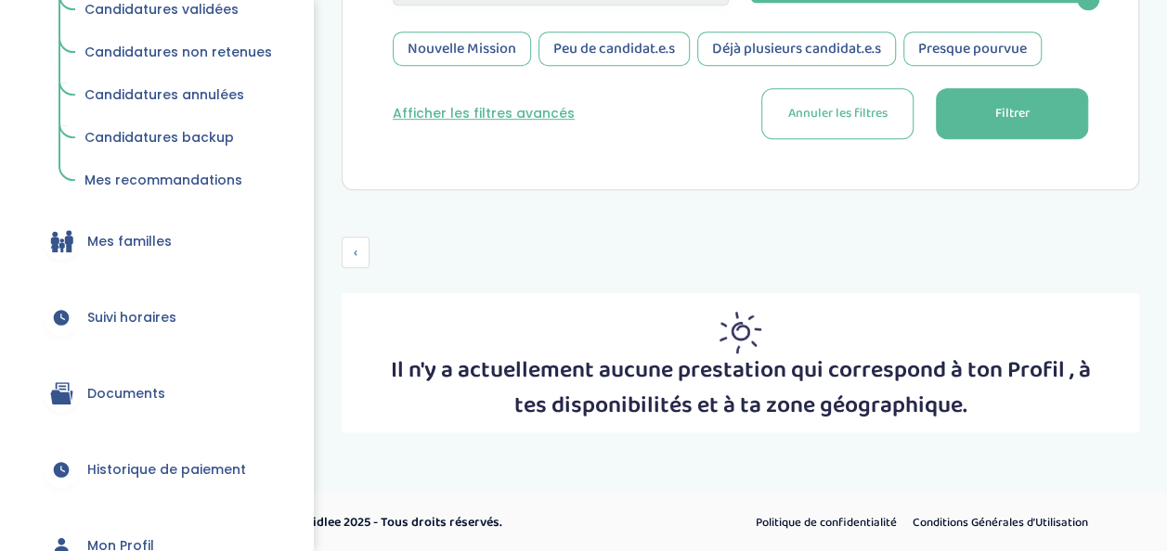
click at [133, 244] on span "Mes familles" at bounding box center [129, 241] width 84 height 19
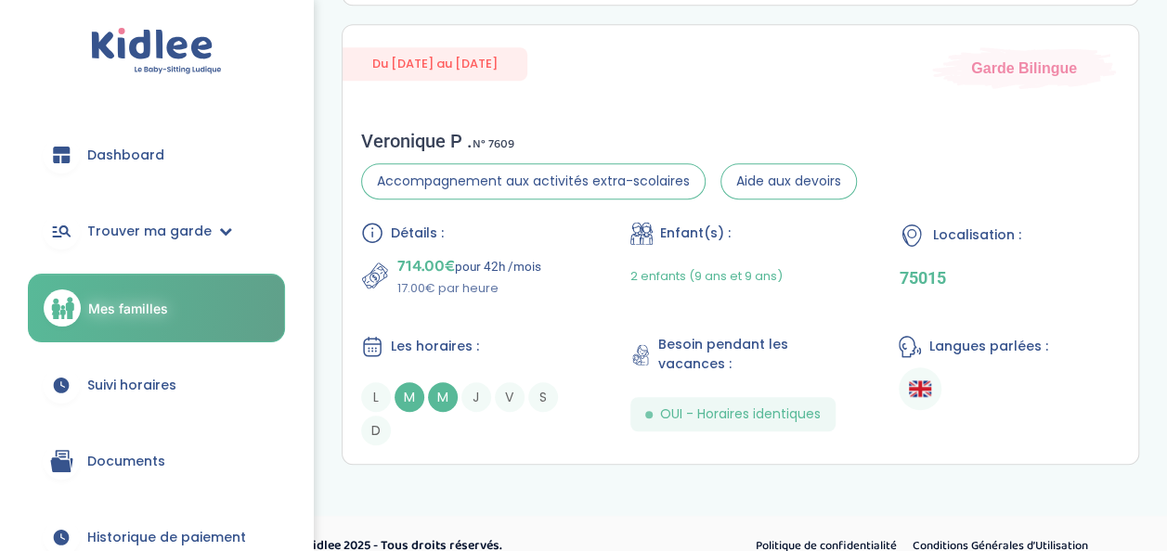
scroll to position [516, 0]
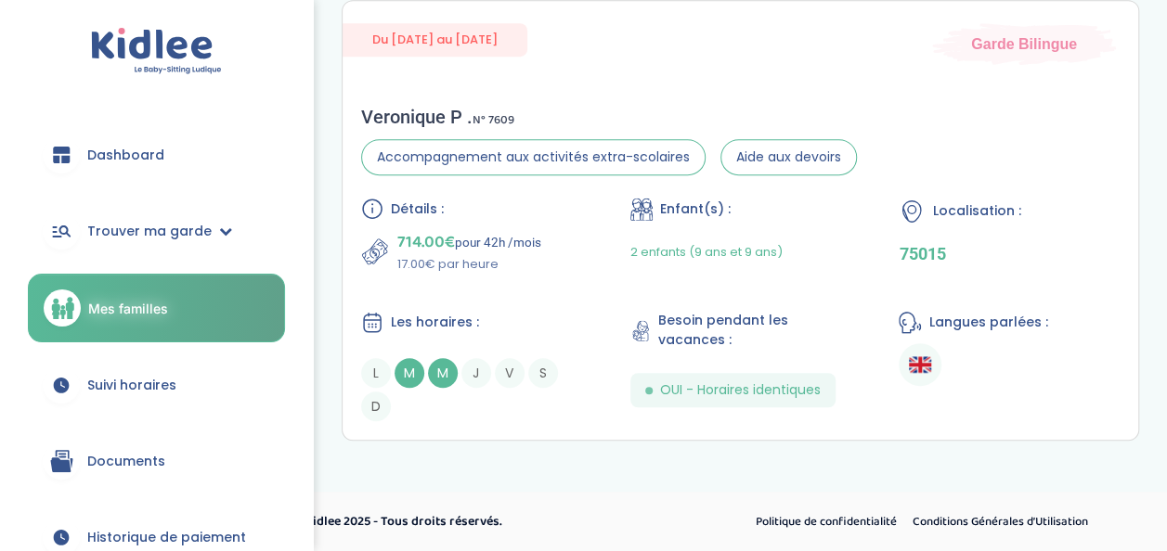
click at [159, 530] on span "Historique de paiement" at bounding box center [166, 537] width 159 height 19
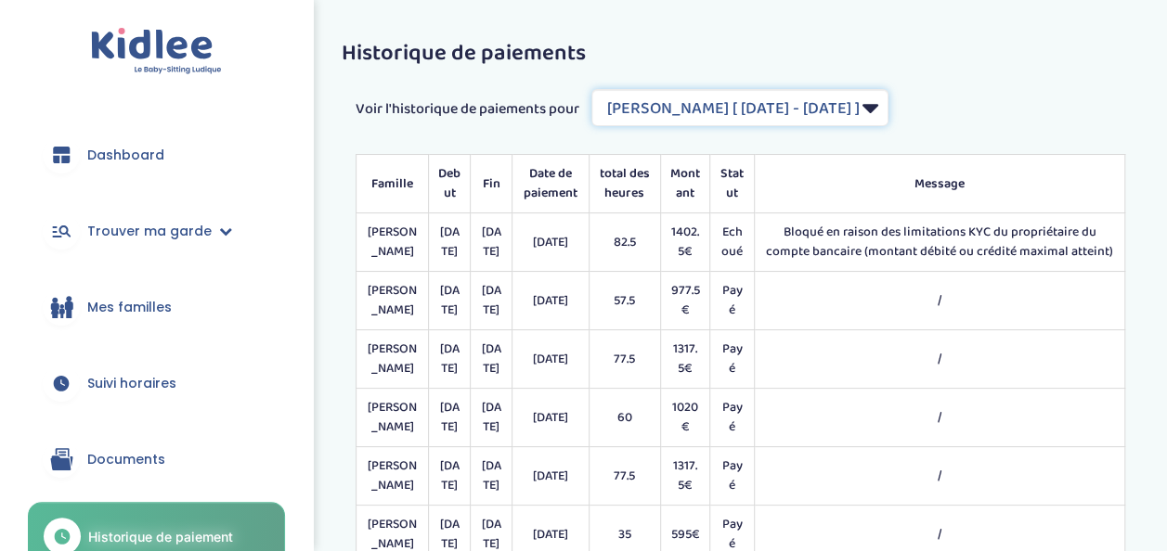
click at [888, 111] on select "Filtrer par Contrat Sergent Diane [ 2024-09-02 - 2025-07-31 ] Remisse Catherine…" at bounding box center [739, 107] width 297 height 37
select select "2185"
click at [592, 89] on select "Filtrer par Contrat Sergent Diane [ 2024-09-02 - 2025-07-31 ] Remisse Catherine…" at bounding box center [739, 107] width 297 height 37
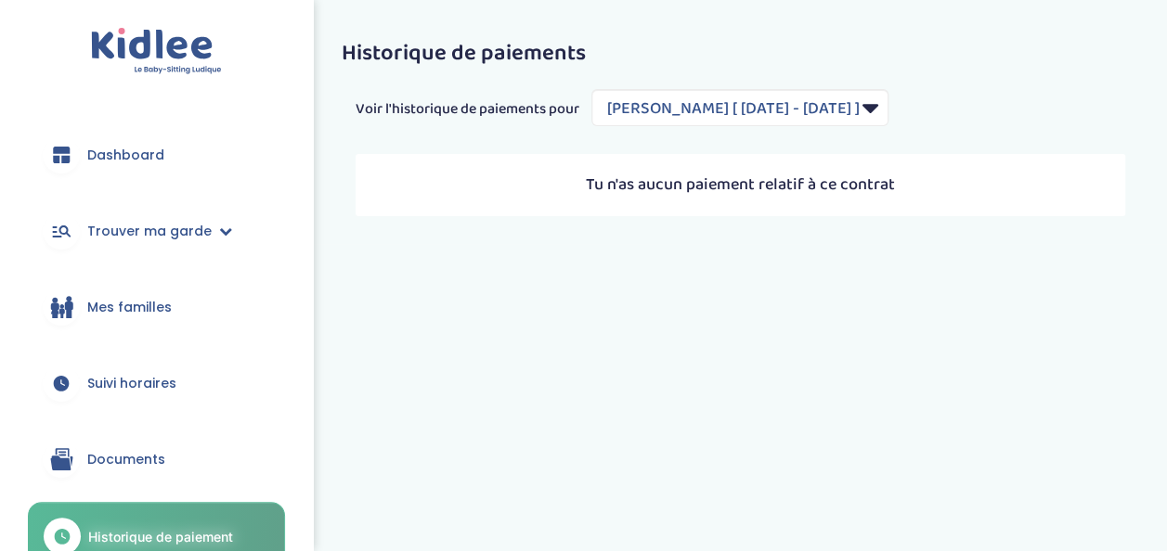
click at [156, 377] on span "Suivi horaires" at bounding box center [131, 383] width 89 height 19
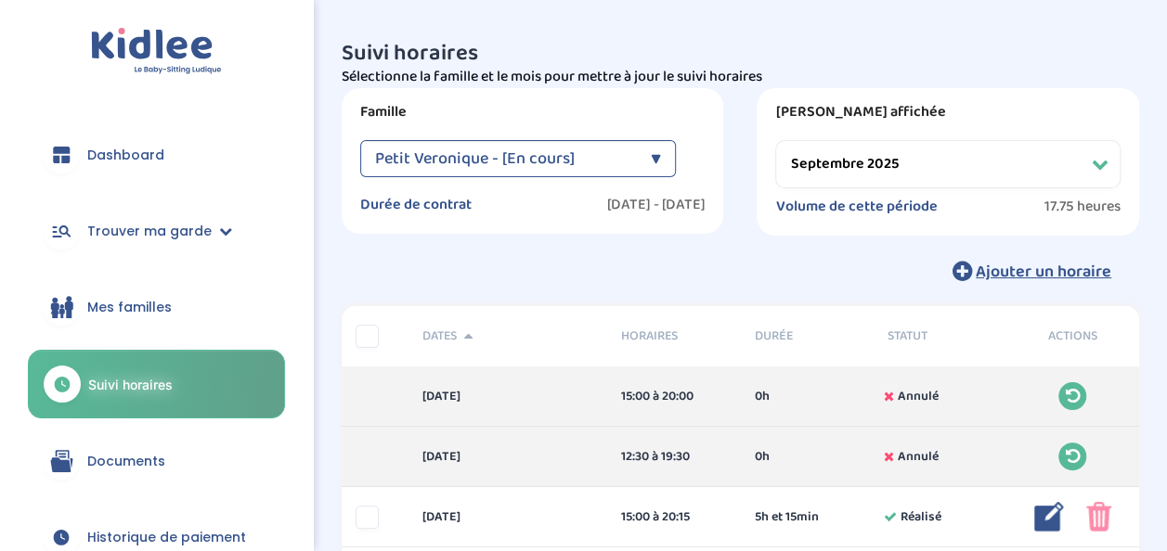
click at [1098, 171] on select "Filtrer par mois septembre 2025 octobre 2025 novembre 2025 décembre 2025 janvie…" at bounding box center [947, 164] width 345 height 48
click at [775, 140] on select "Filtrer par mois septembre 2025 octobre 2025 novembre 2025 décembre 2025 janvie…" at bounding box center [947, 164] width 345 height 48
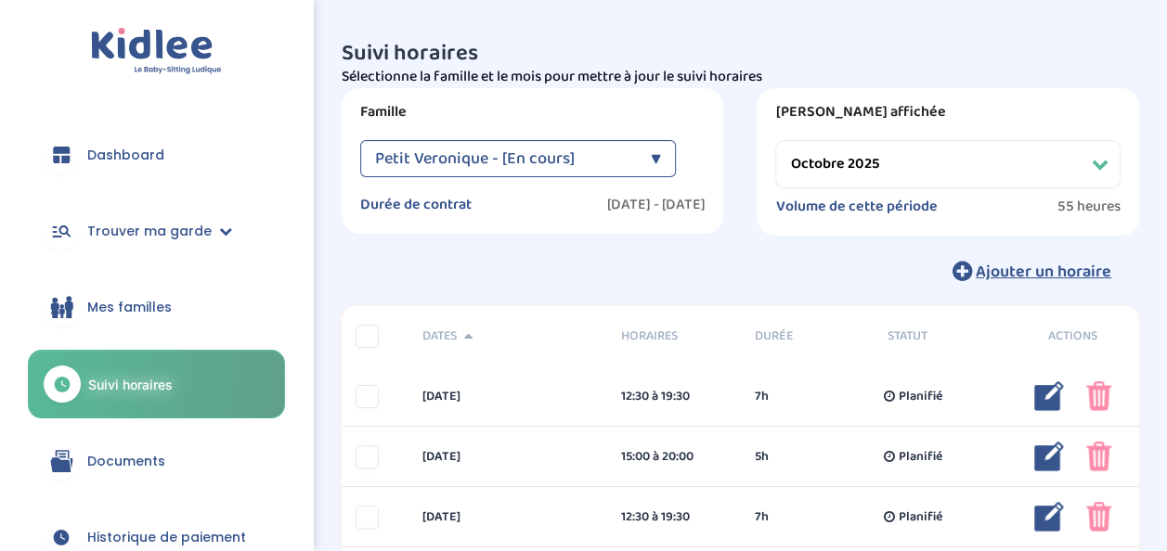
click at [1099, 162] on select "Filtrer par mois septembre 2025 octobre 2025 novembre 2025 décembre 2025 janvie…" at bounding box center [947, 164] width 345 height 48
select select "septembre 2025"
click at [775, 140] on select "Filtrer par mois septembre 2025 octobre 2025 novembre 2025 décembre 2025 janvie…" at bounding box center [947, 164] width 345 height 48
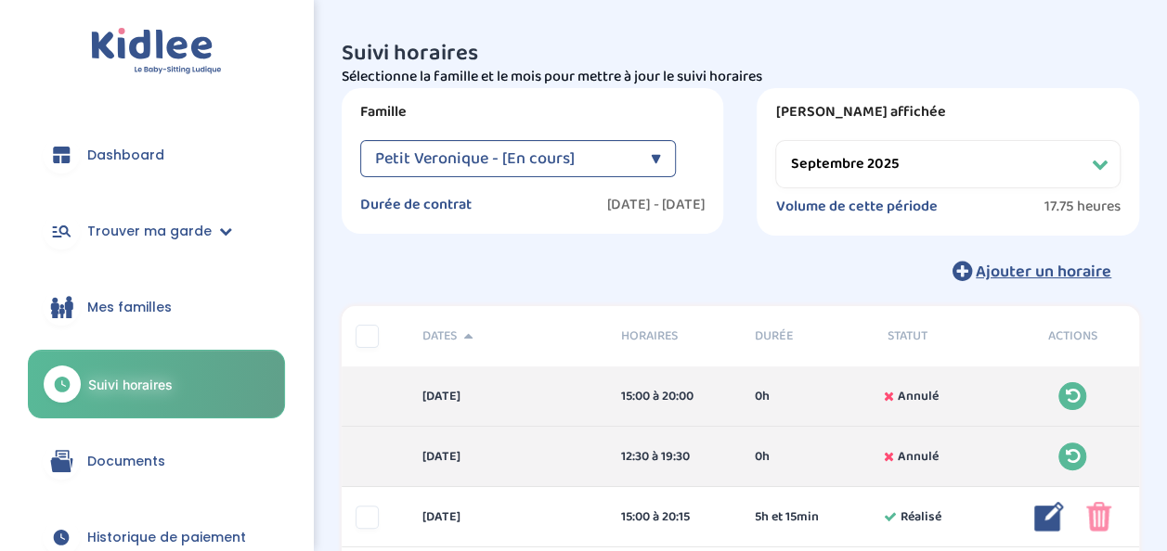
click at [116, 151] on span "Dashboard" at bounding box center [125, 155] width 77 height 19
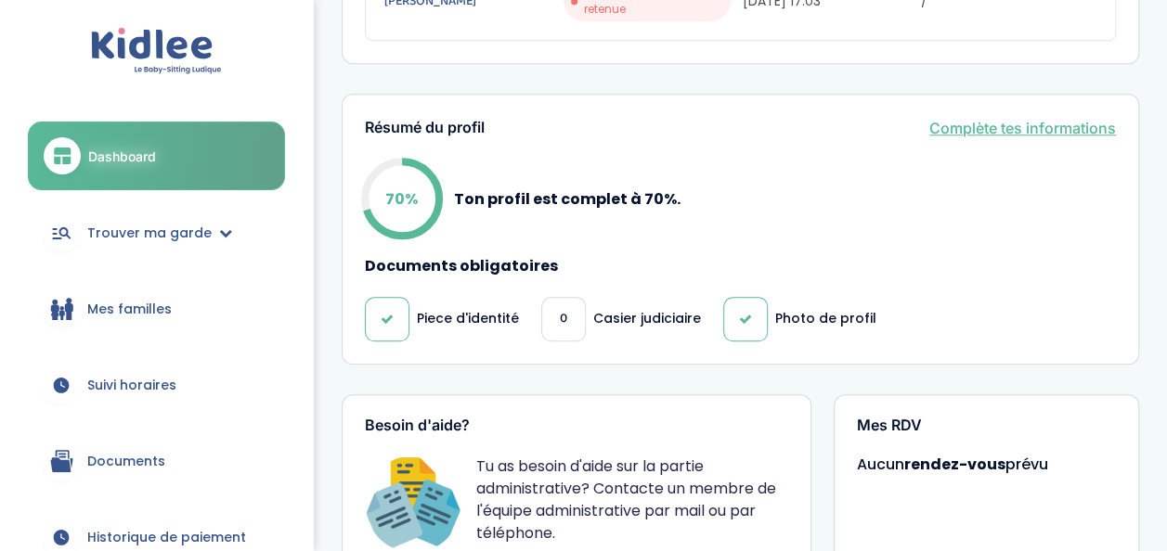
scroll to position [775, 0]
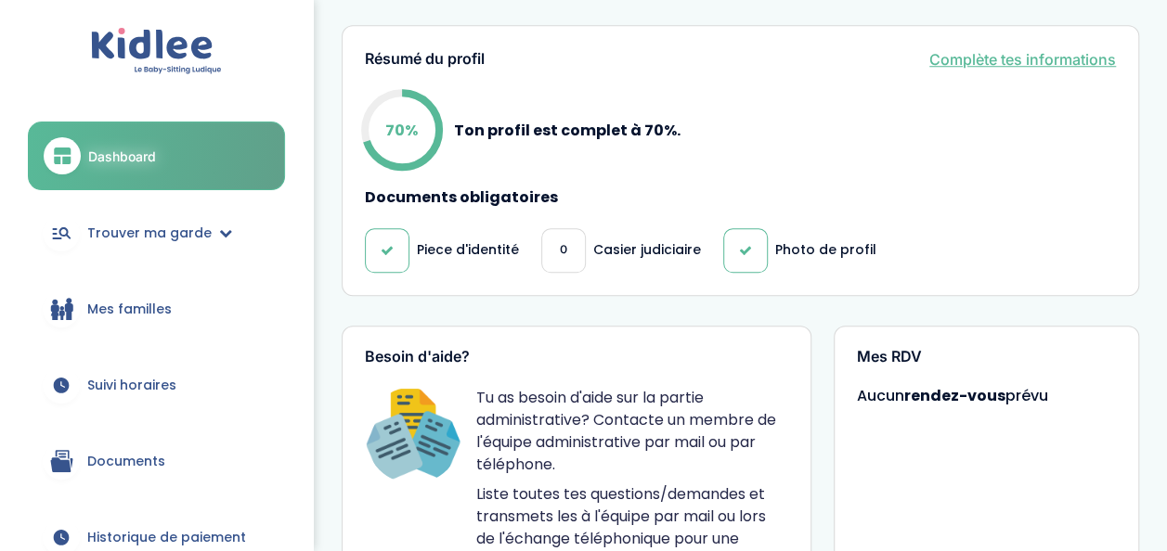
drag, startPoint x: 1160, startPoint y: 234, endPoint x: 1161, endPoint y: 259, distance: 25.1
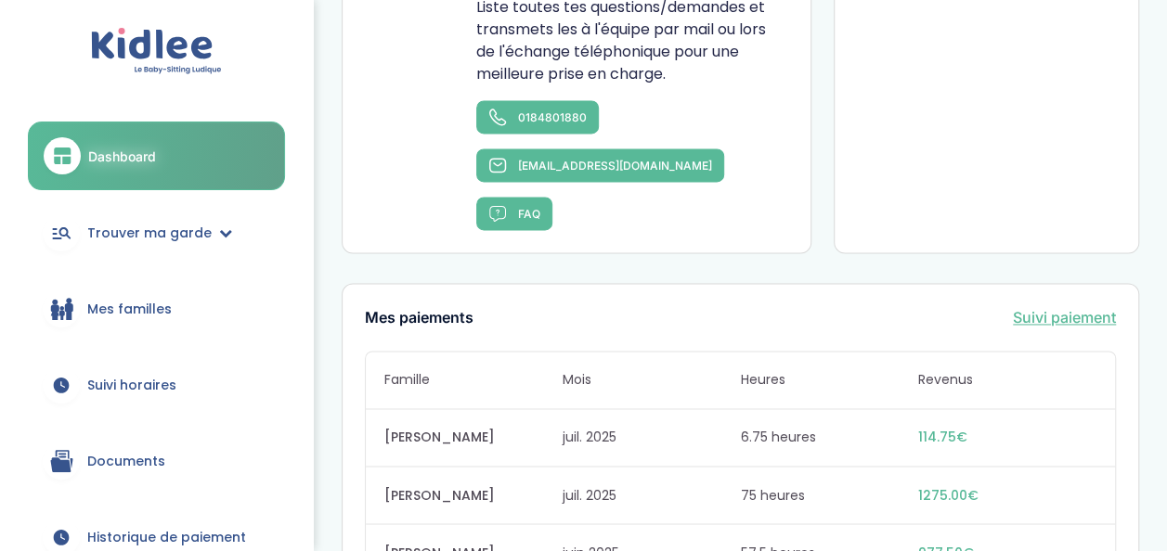
scroll to position [1286, 0]
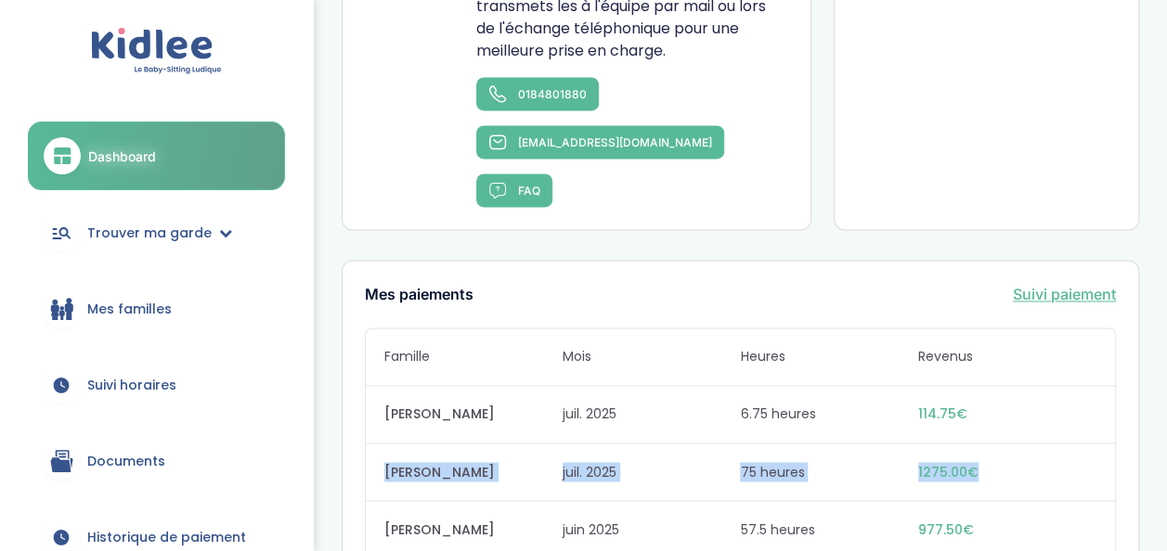
drag, startPoint x: 1160, startPoint y: 342, endPoint x: 1160, endPoint y: 369, distance: 27.8
click at [1160, 369] on div "Bravo, tu es à jour sur la partie administrative Suivi de mes candidatures Fami…" at bounding box center [740, 60] width 853 height 2636
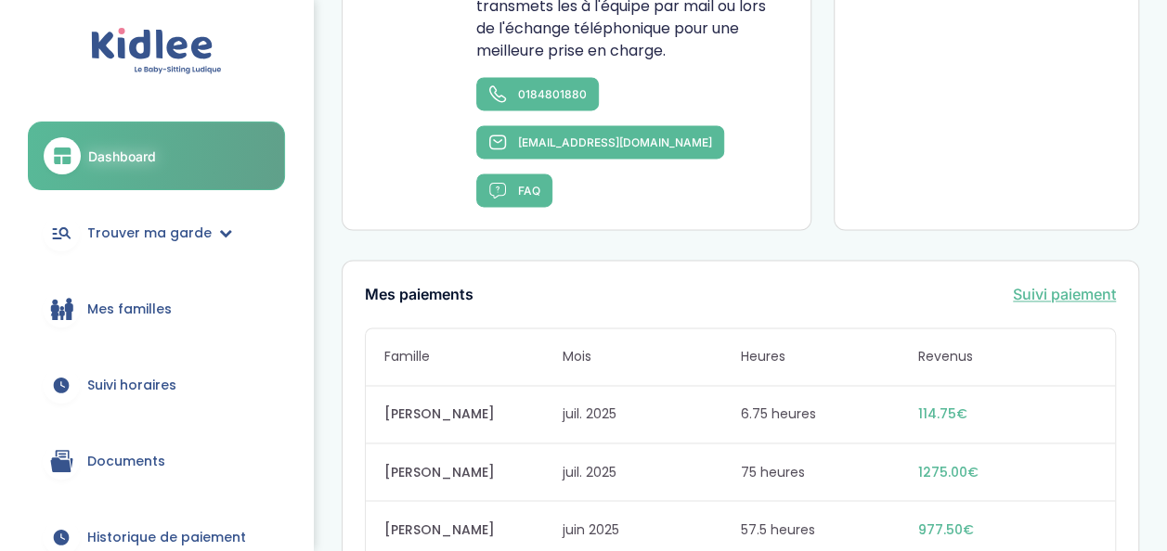
drag, startPoint x: 1160, startPoint y: 369, endPoint x: 1132, endPoint y: 154, distance: 217.1
click at [1132, 154] on div "Mes RDV Aucun rendez-vous prévu" at bounding box center [986, 23] width 305 height 416
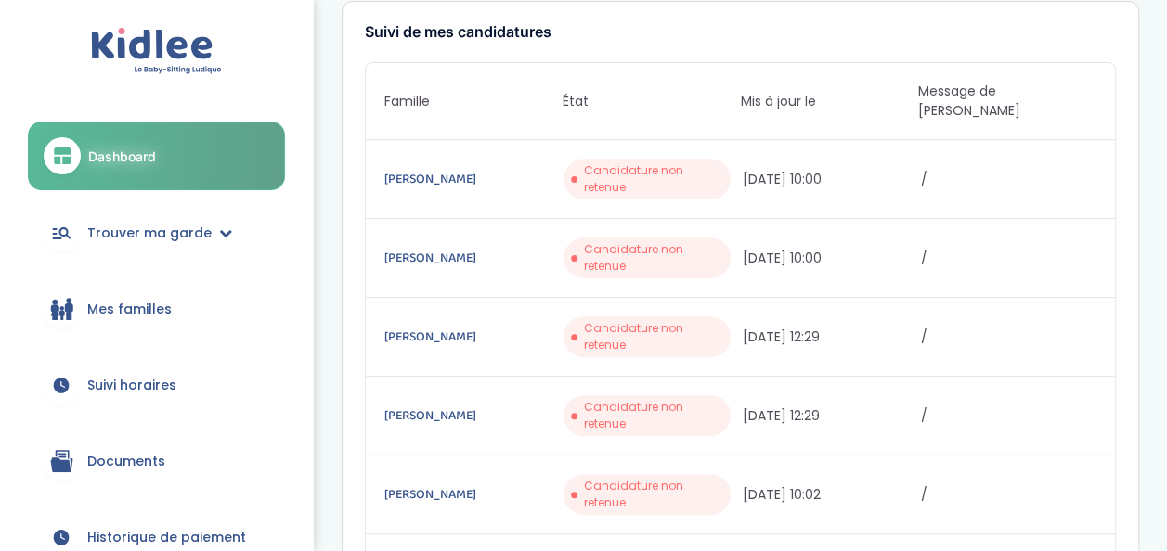
scroll to position [88, 0]
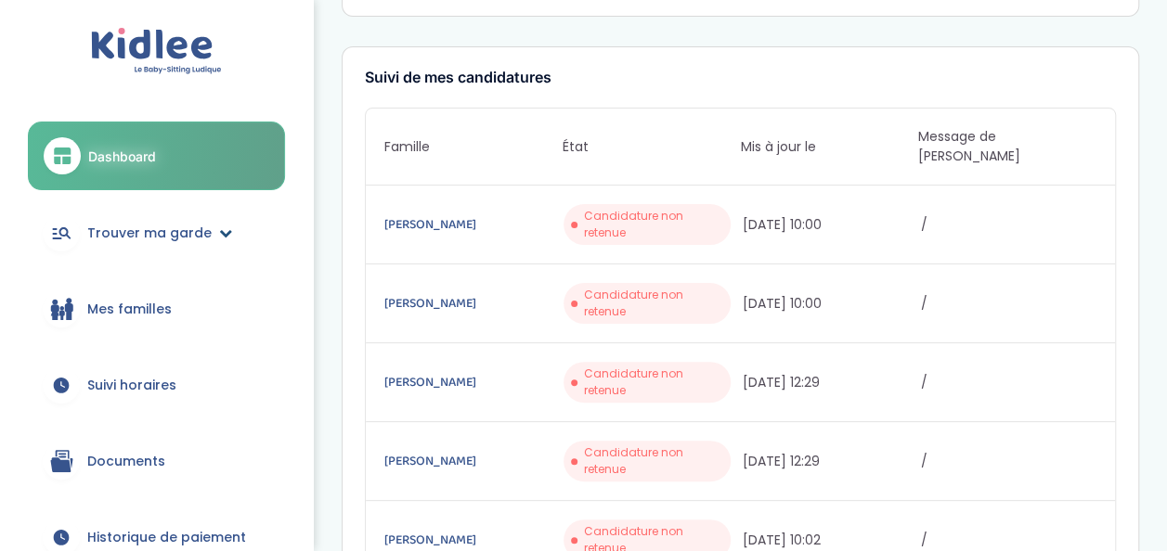
click at [213, 220] on link "Trouver ma garde" at bounding box center [156, 233] width 257 height 67
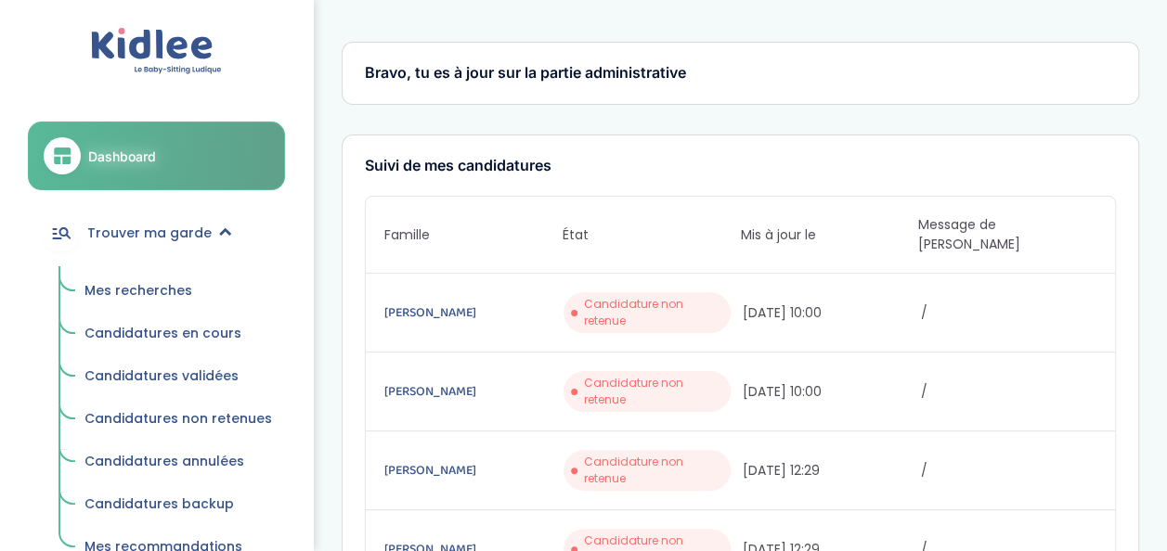
click at [111, 288] on span "Mes recherches" at bounding box center [138, 290] width 108 height 19
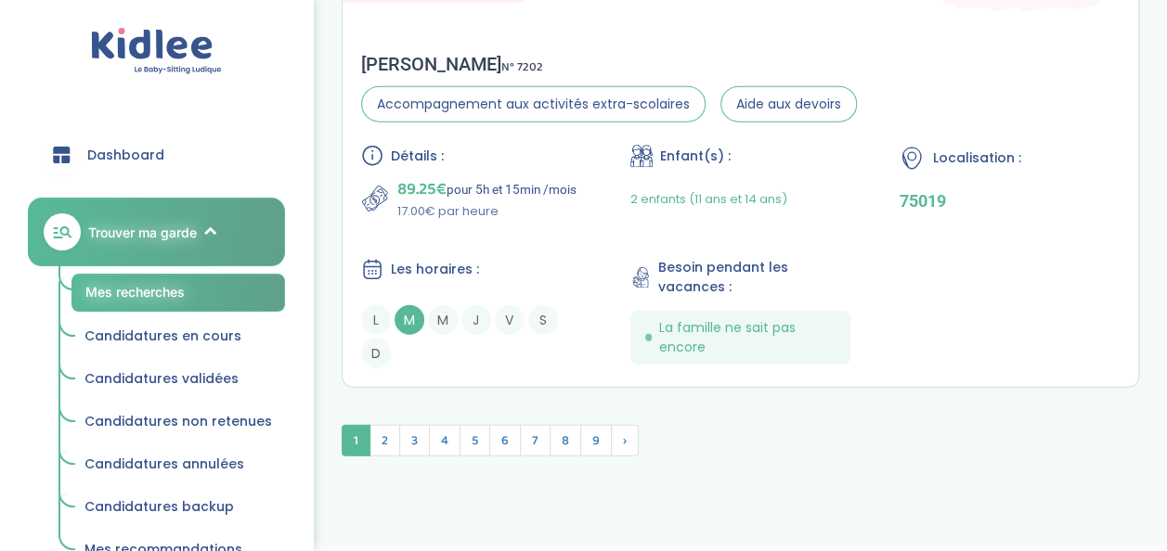
scroll to position [5763, 0]
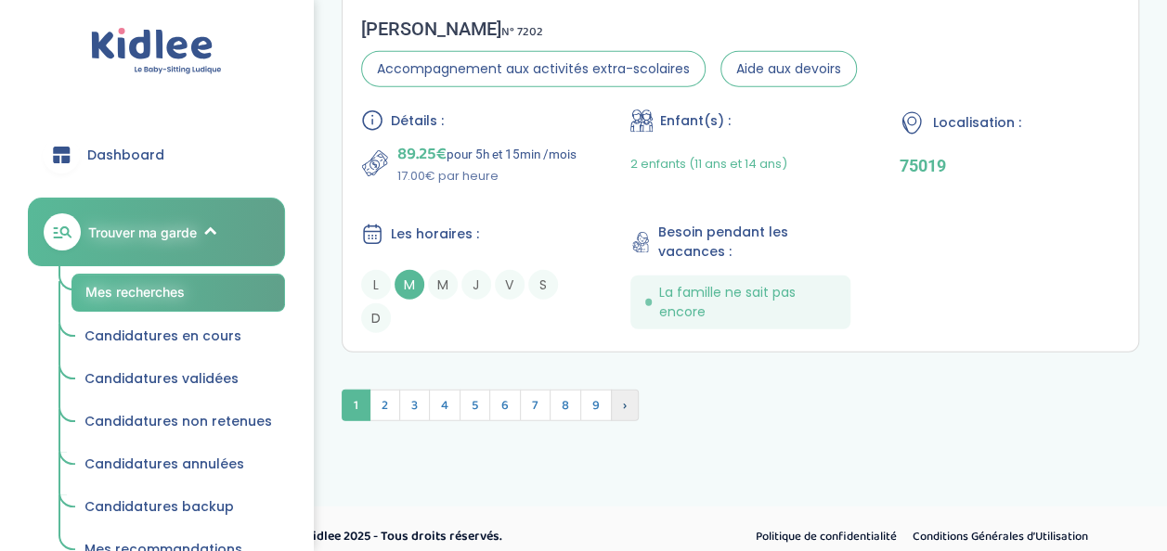
click at [627, 395] on span "›" at bounding box center [625, 406] width 28 height 32
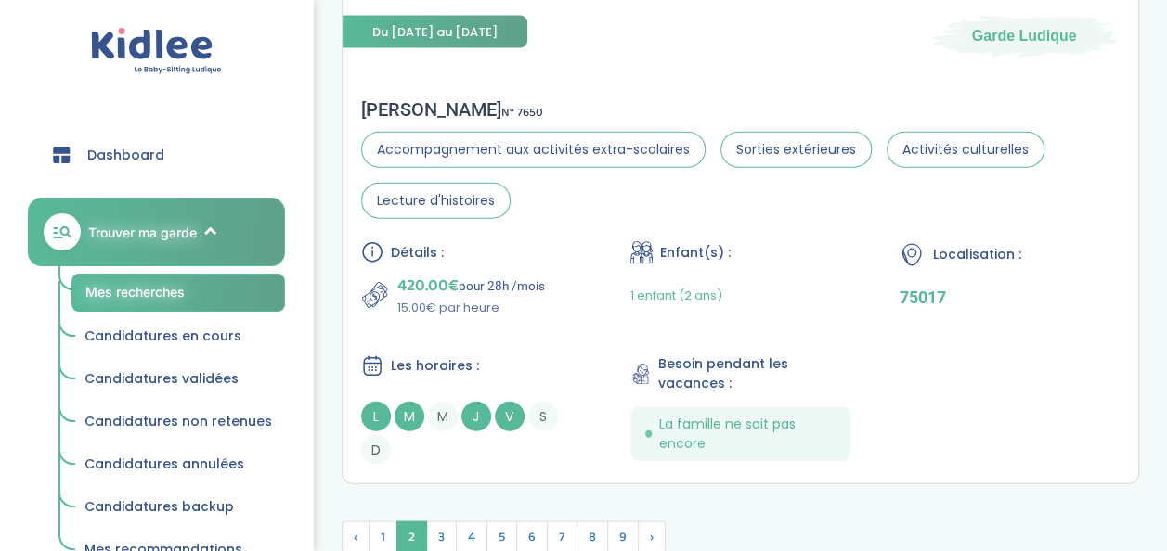
scroll to position [5716, 0]
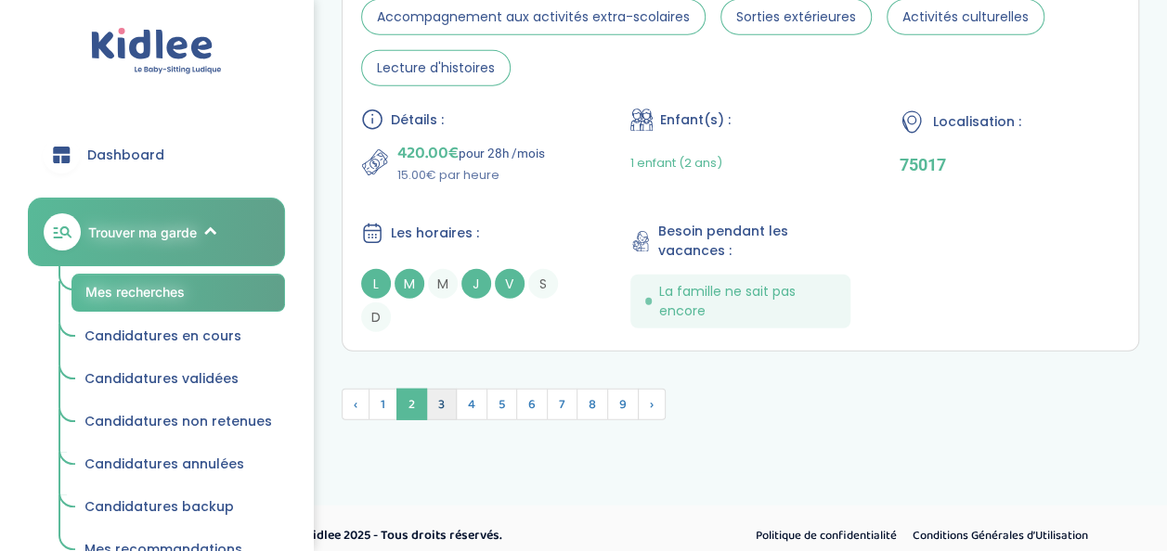
click at [444, 391] on span "3" at bounding box center [441, 405] width 31 height 32
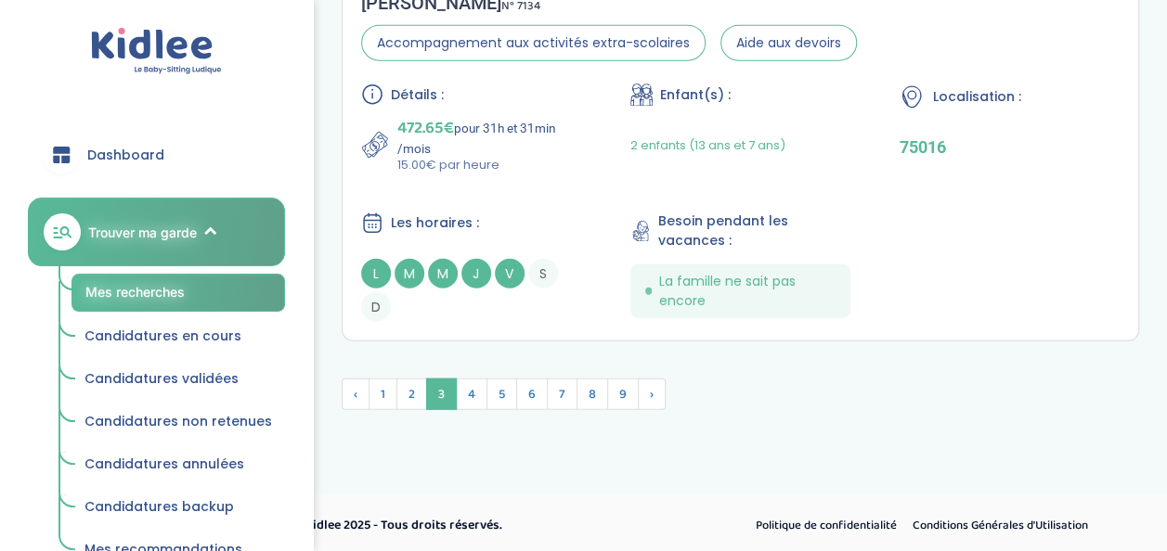
scroll to position [5706, 0]
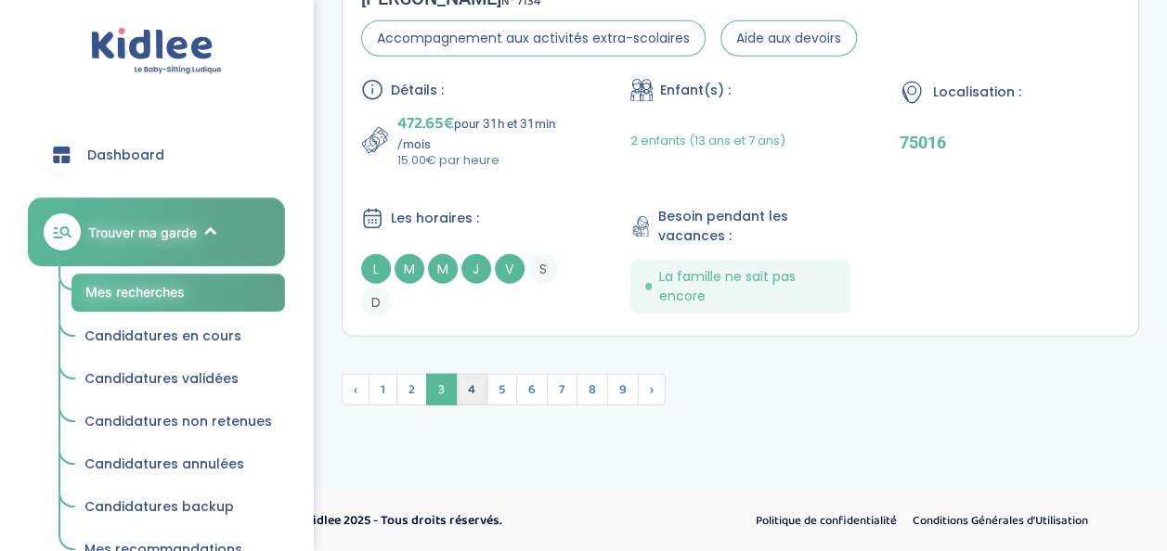
click at [472, 398] on span "4" at bounding box center [472, 390] width 32 height 32
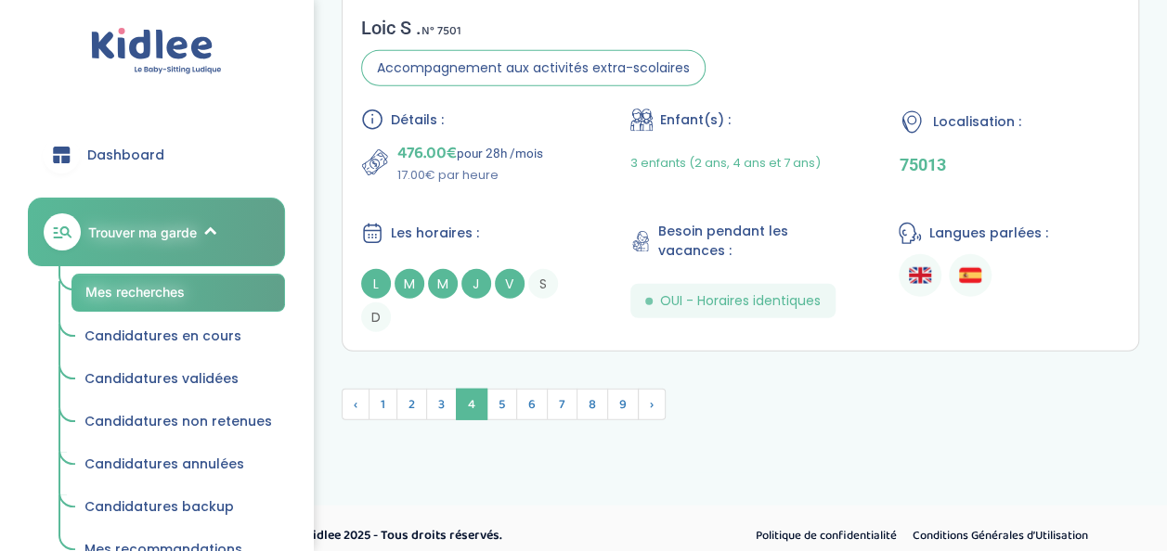
click at [509, 389] on span "5" at bounding box center [501, 405] width 31 height 32
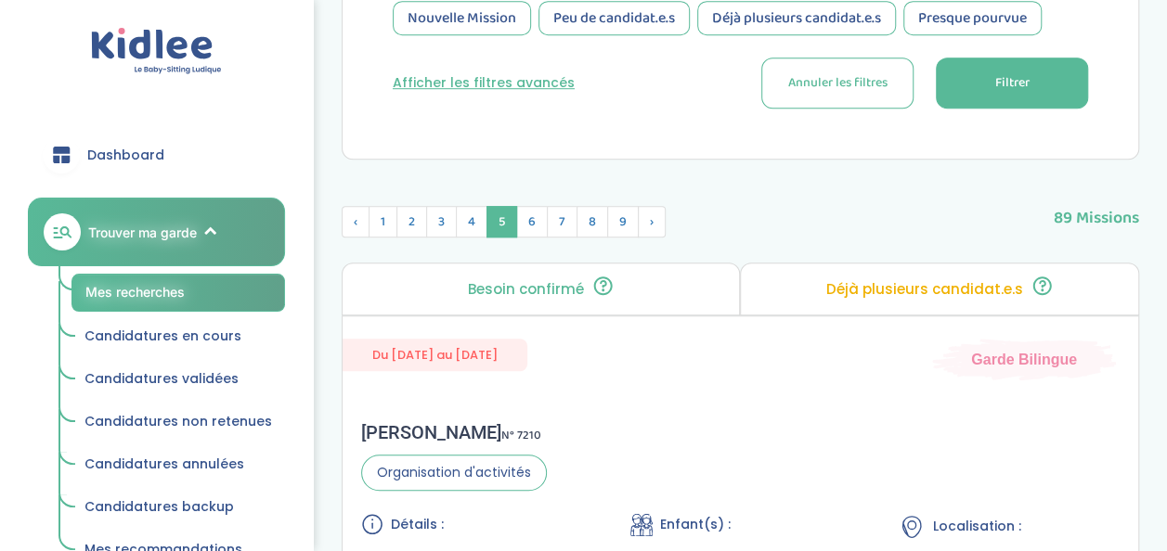
scroll to position [562, 0]
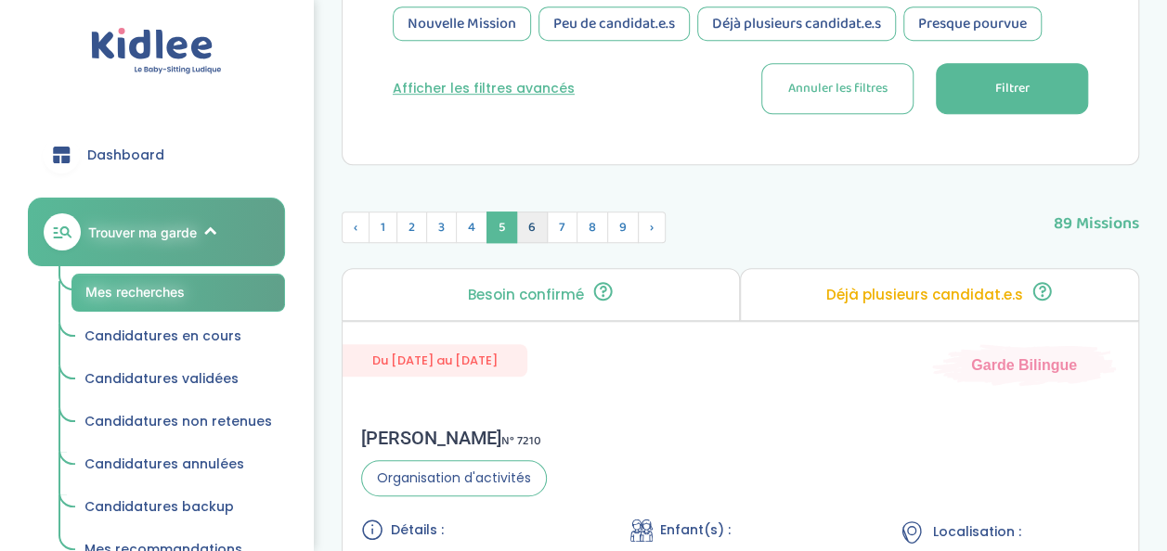
click at [526, 230] on span "6" at bounding box center [532, 228] width 32 height 32
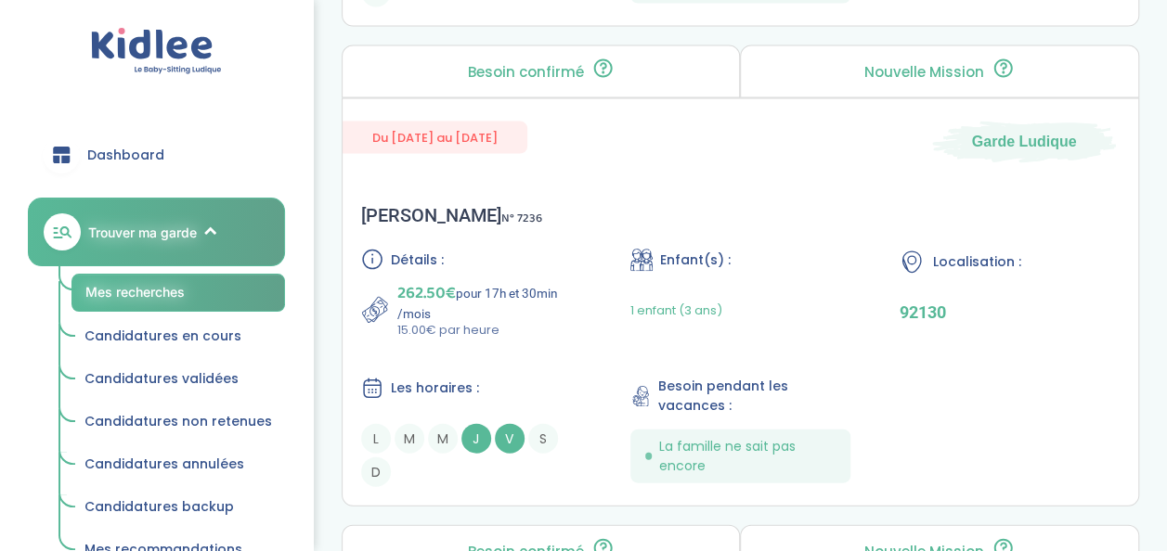
scroll to position [1861, 0]
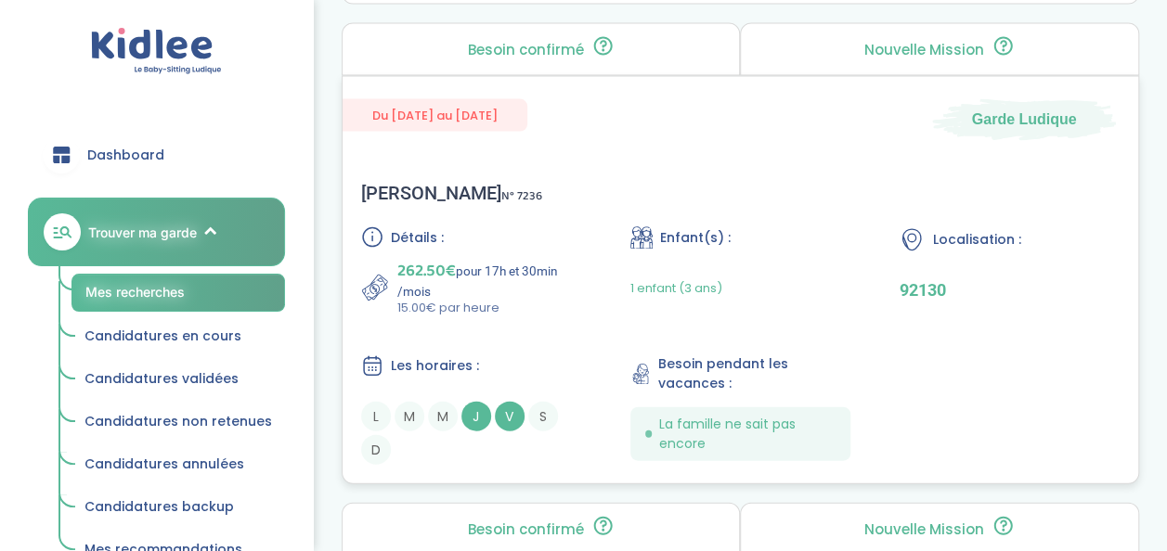
drag, startPoint x: 905, startPoint y: 192, endPoint x: 1007, endPoint y: 183, distance: 102.5
drag, startPoint x: 1007, startPoint y: 183, endPoint x: 899, endPoint y: 139, distance: 117.0
click at [899, 139] on div "Du 04-09-2025 au 04-09-2026 Garde Ludique Julia B . N° 7236 Détails : 262.50€ p…" at bounding box center [740, 280] width 797 height 408
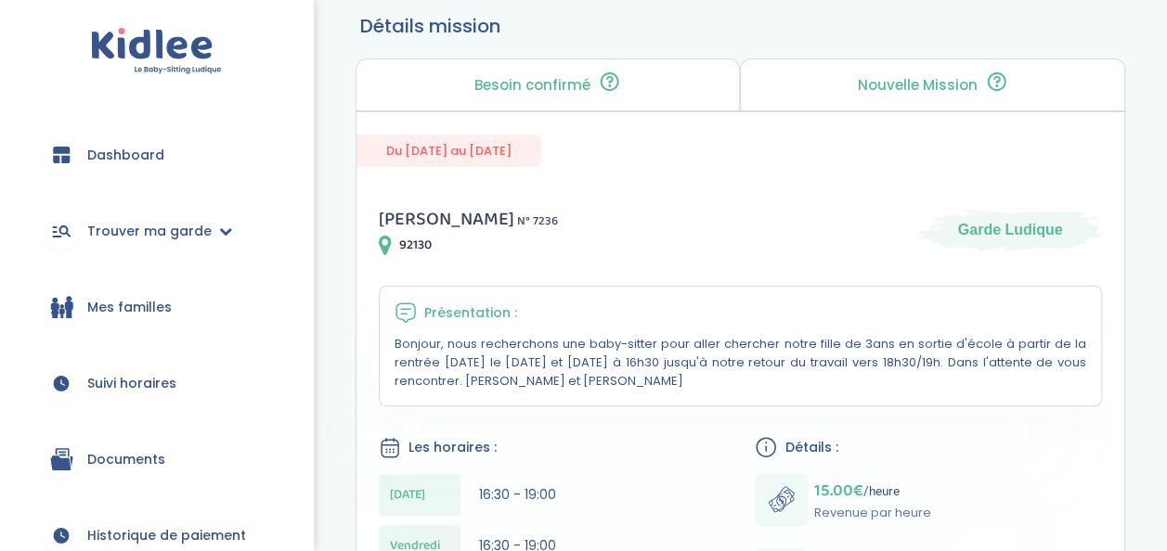
scroll to position [139, 0]
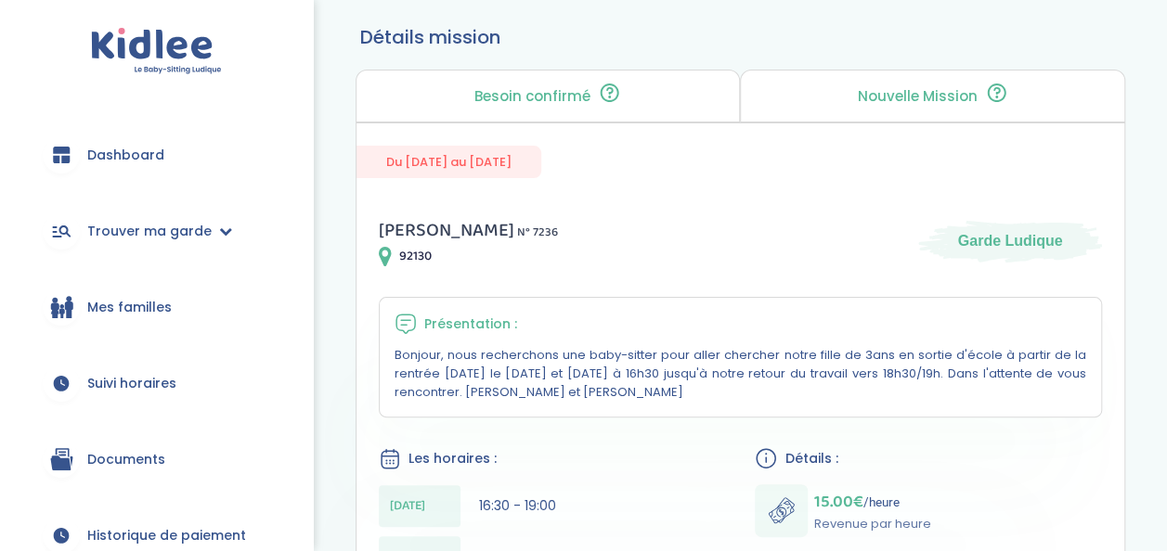
click at [386, 253] on icon at bounding box center [385, 256] width 13 height 22
drag, startPoint x: 431, startPoint y: 252, endPoint x: 397, endPoint y: 252, distance: 33.4
click at [399, 252] on span "92130" at bounding box center [415, 256] width 32 height 19
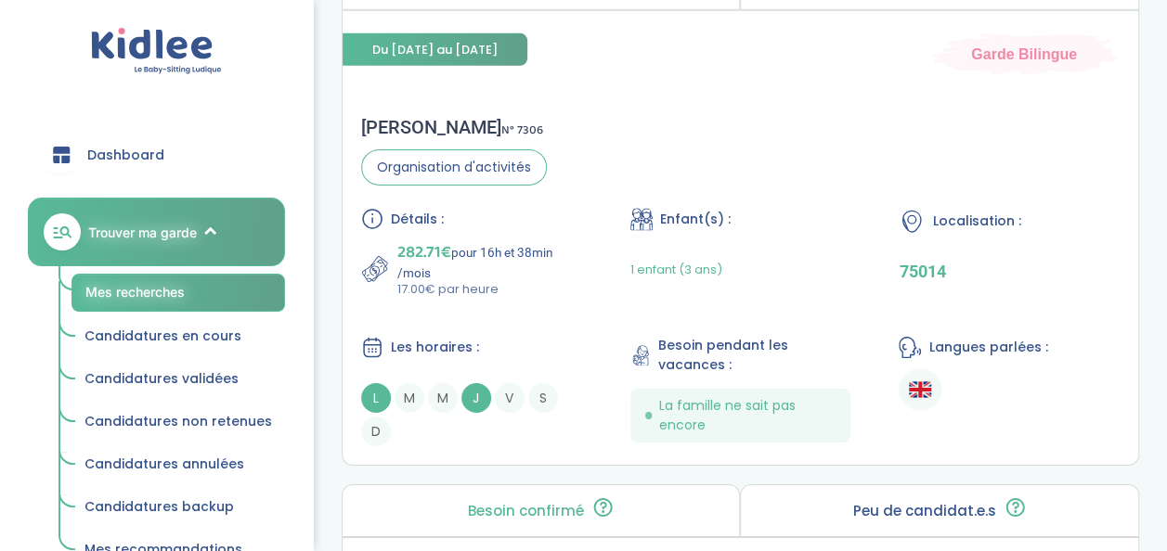
scroll to position [2950, 0]
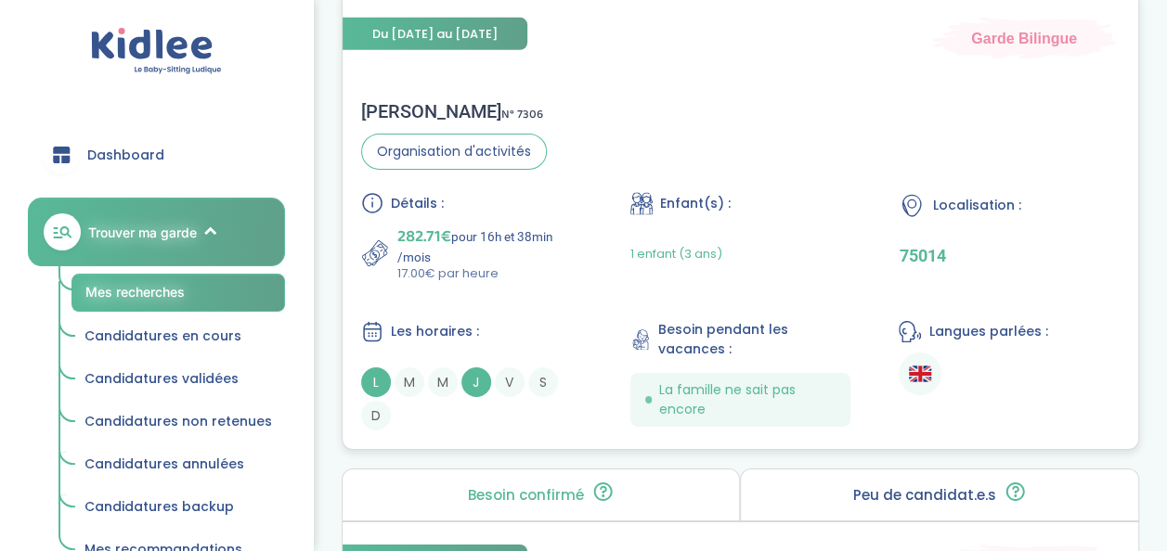
click at [839, 208] on div "Enfant(s) : 1 enfant (3 ans)" at bounding box center [740, 237] width 221 height 91
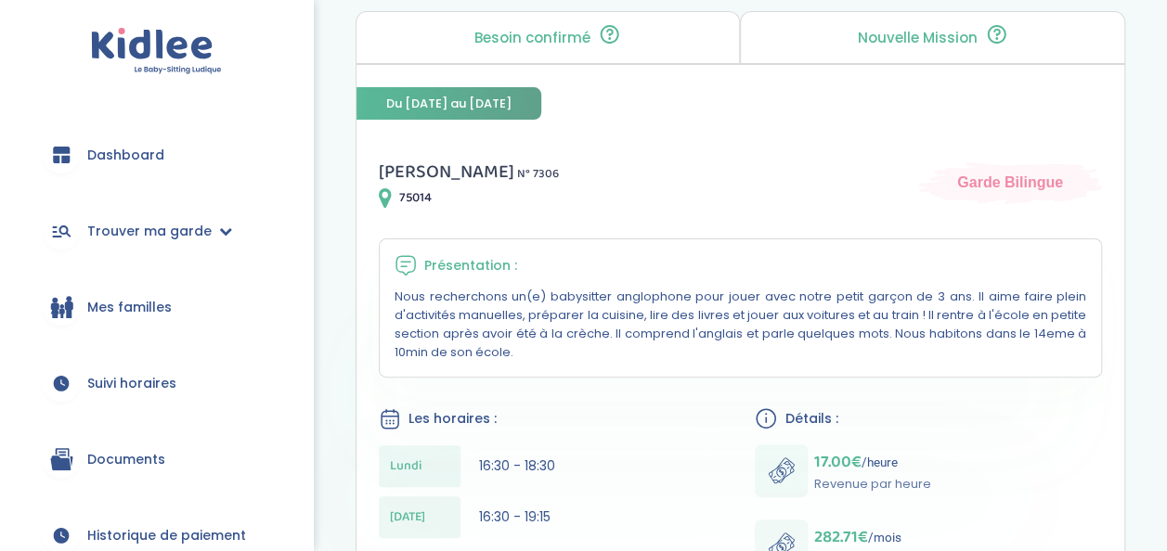
scroll to position [186, 0]
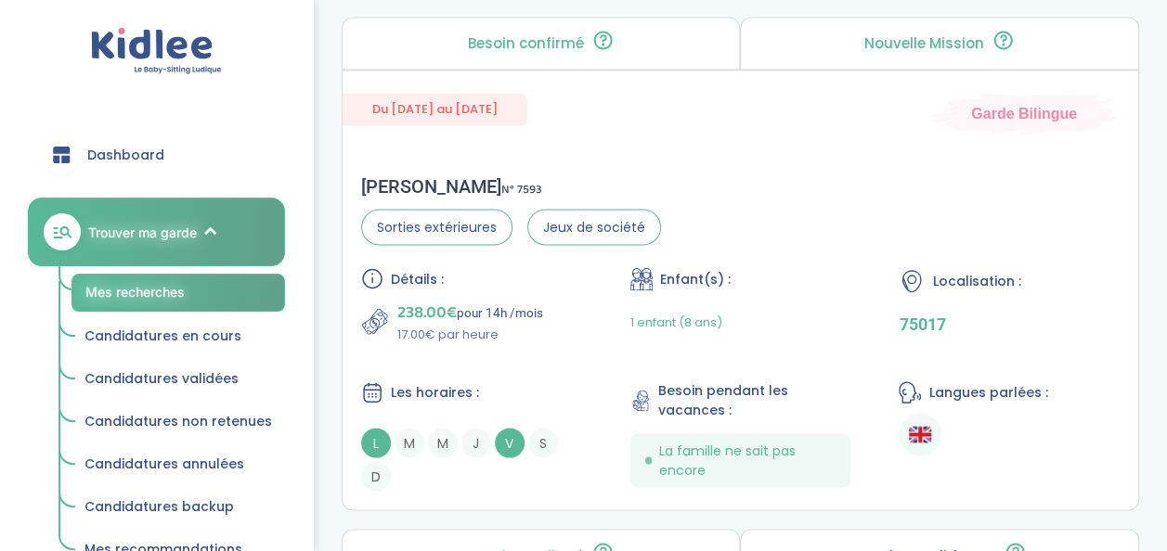
scroll to position [5057, 0]
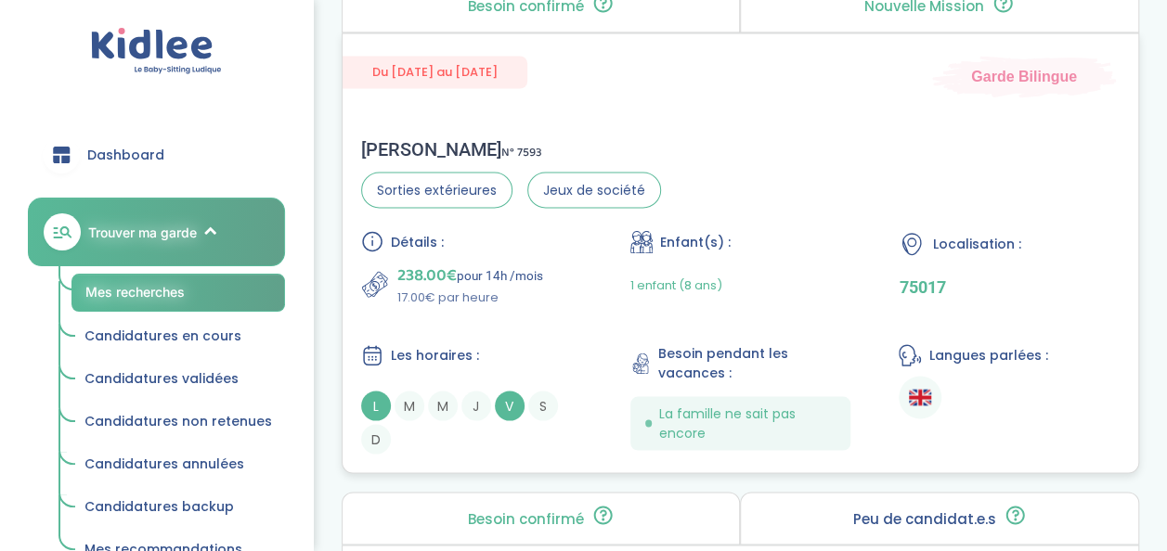
click at [835, 270] on div "1 enfant (8 ans)" at bounding box center [740, 285] width 221 height 44
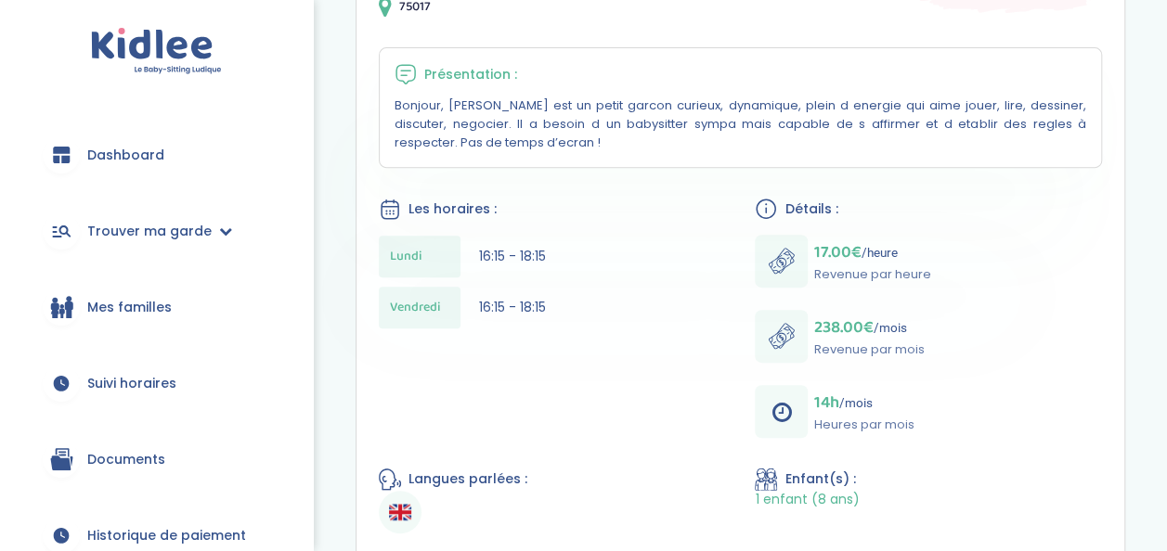
scroll to position [387, 0]
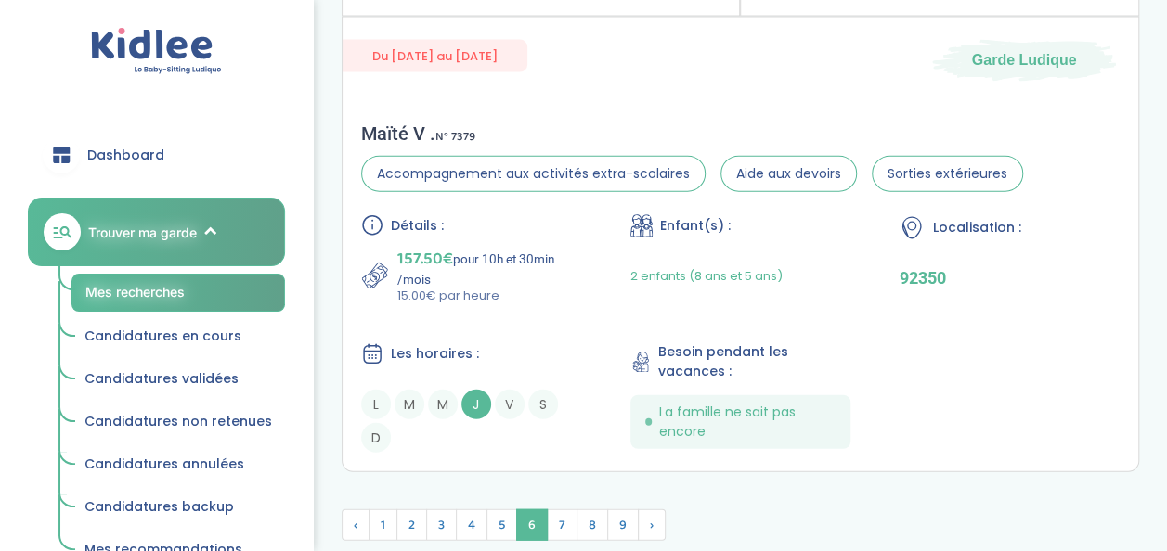
scroll to position [5547, 0]
